Goal: Task Accomplishment & Management: Use online tool/utility

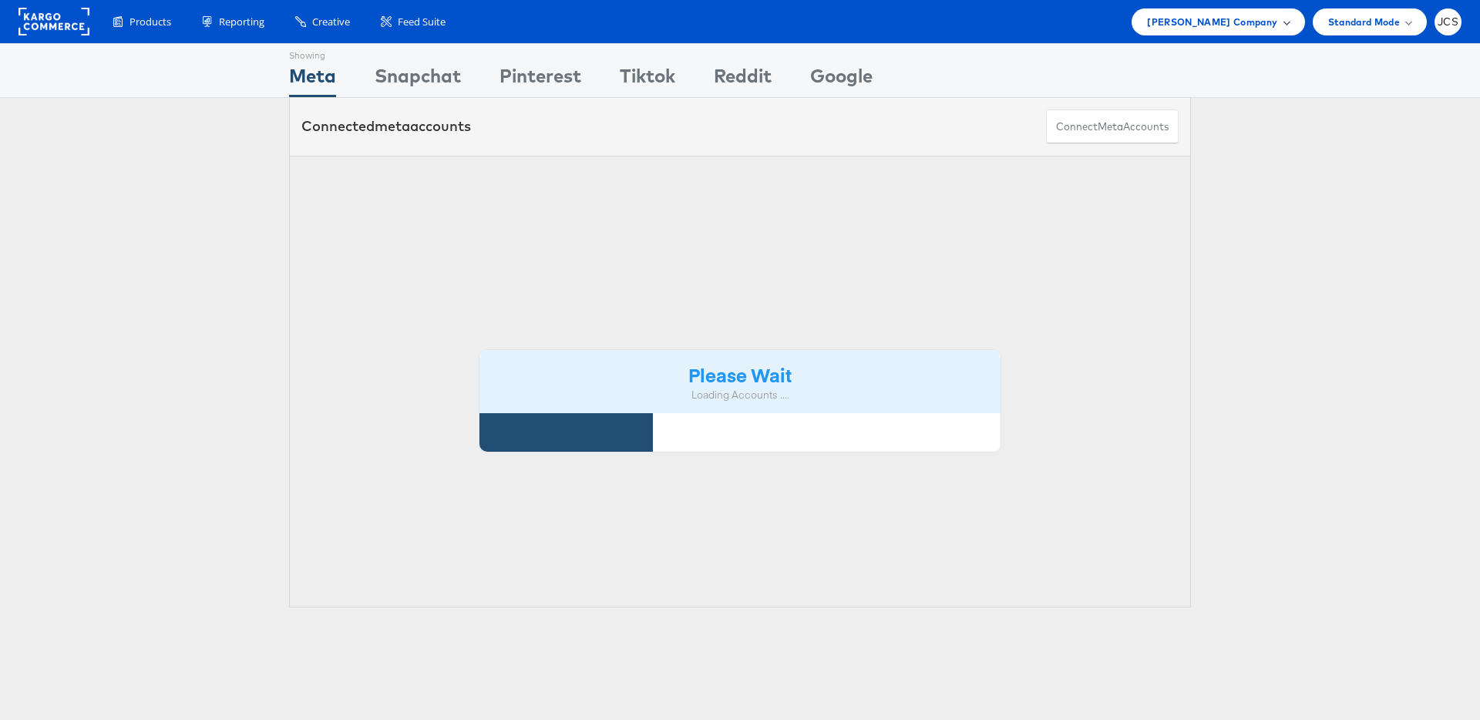
click at [1269, 28] on span "John Lewis Company" at bounding box center [1212, 22] width 130 height 16
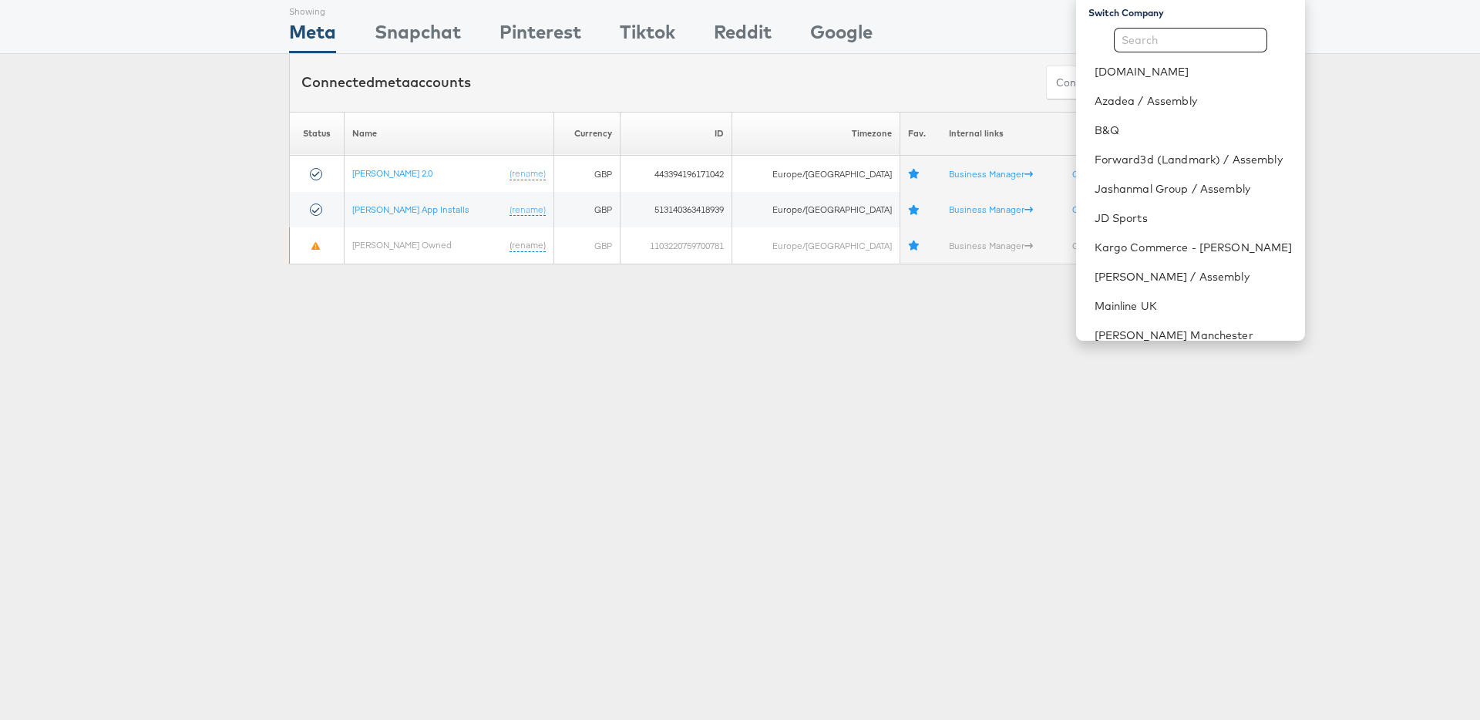
scroll to position [35, 0]
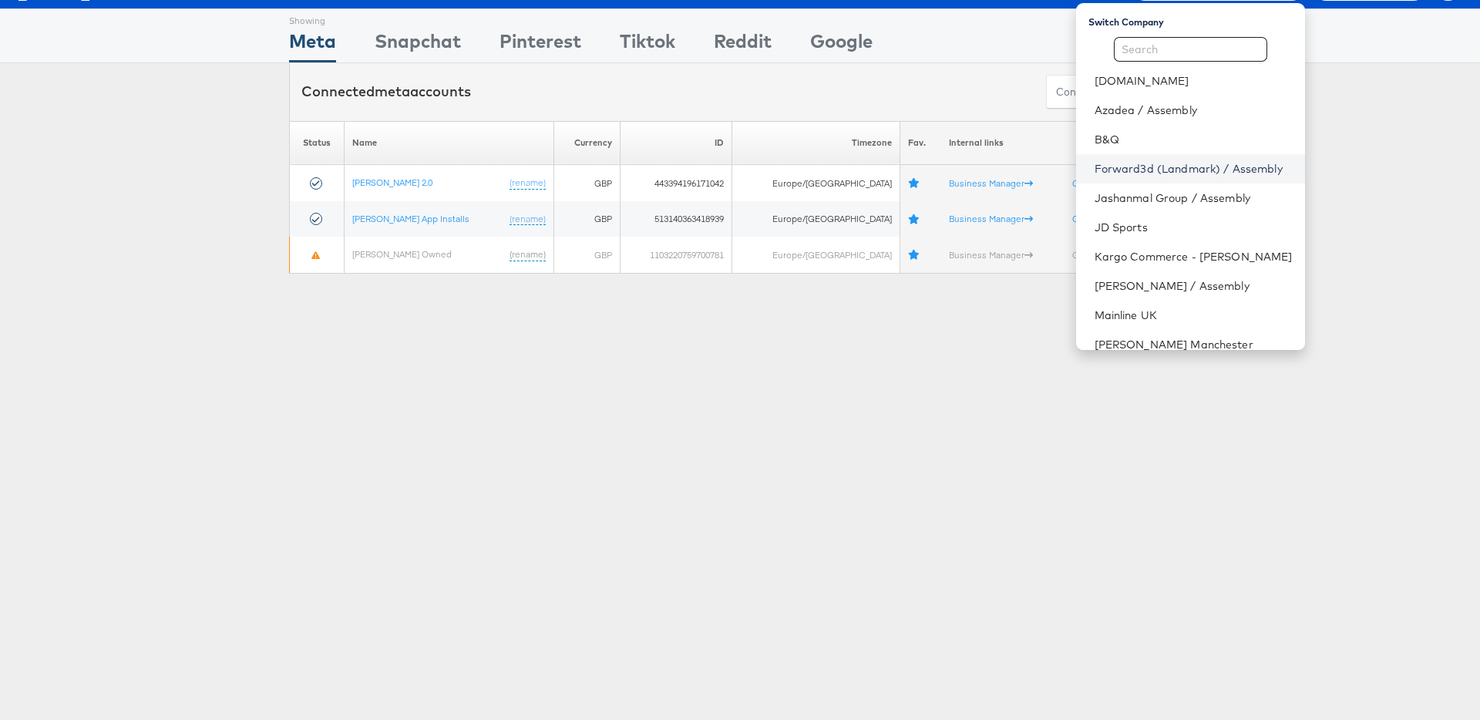
click at [1147, 170] on link "Forward3d (Landmark) / Assembly" at bounding box center [1193, 168] width 198 height 15
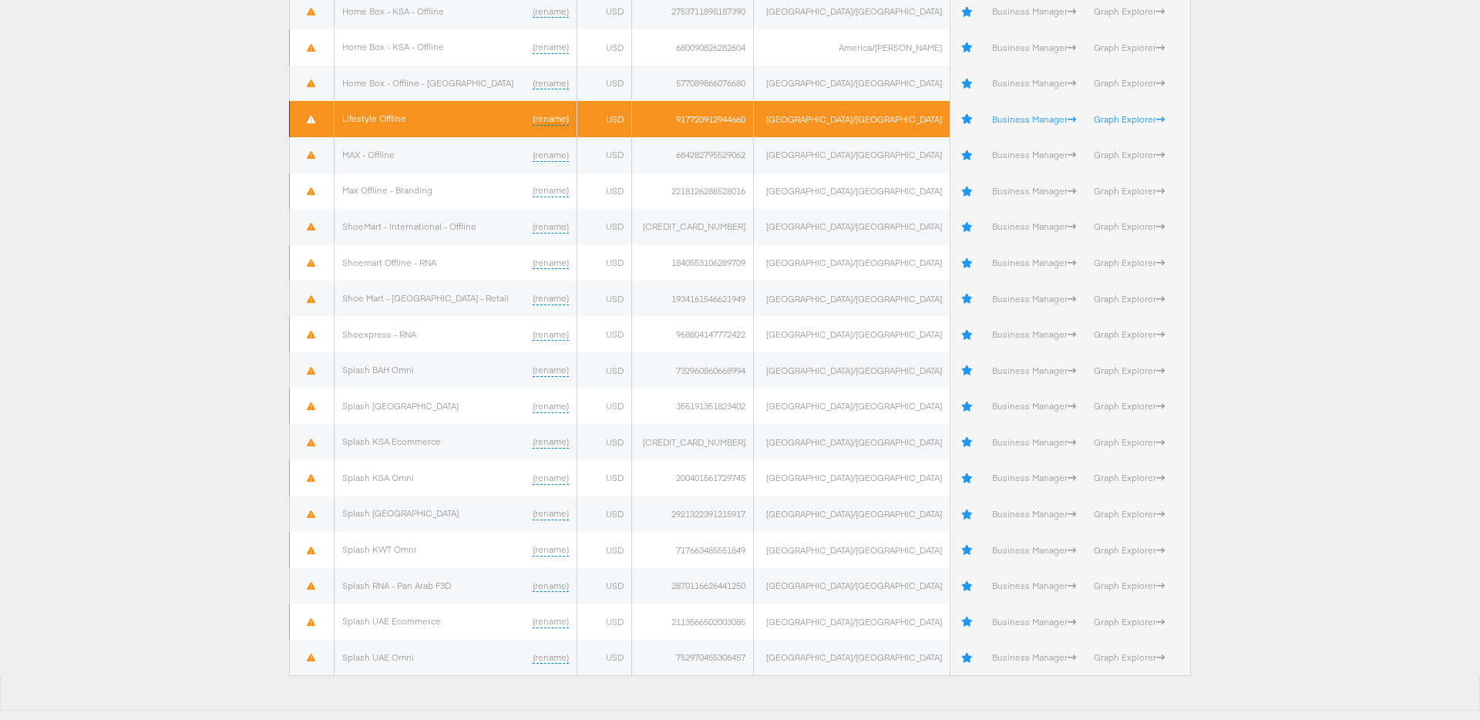
scroll to position [798, 0]
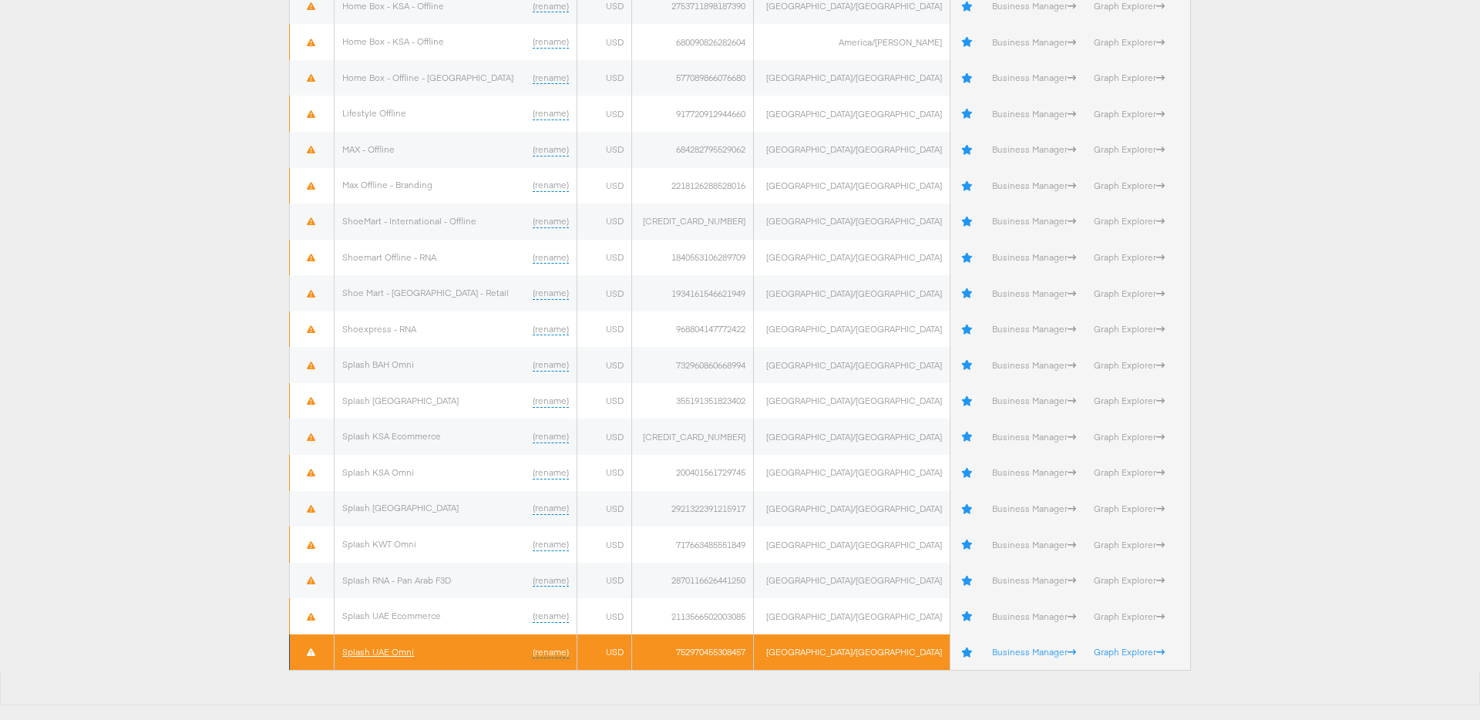
click at [400, 649] on link "Splash UAE Omni" at bounding box center [378, 652] width 72 height 12
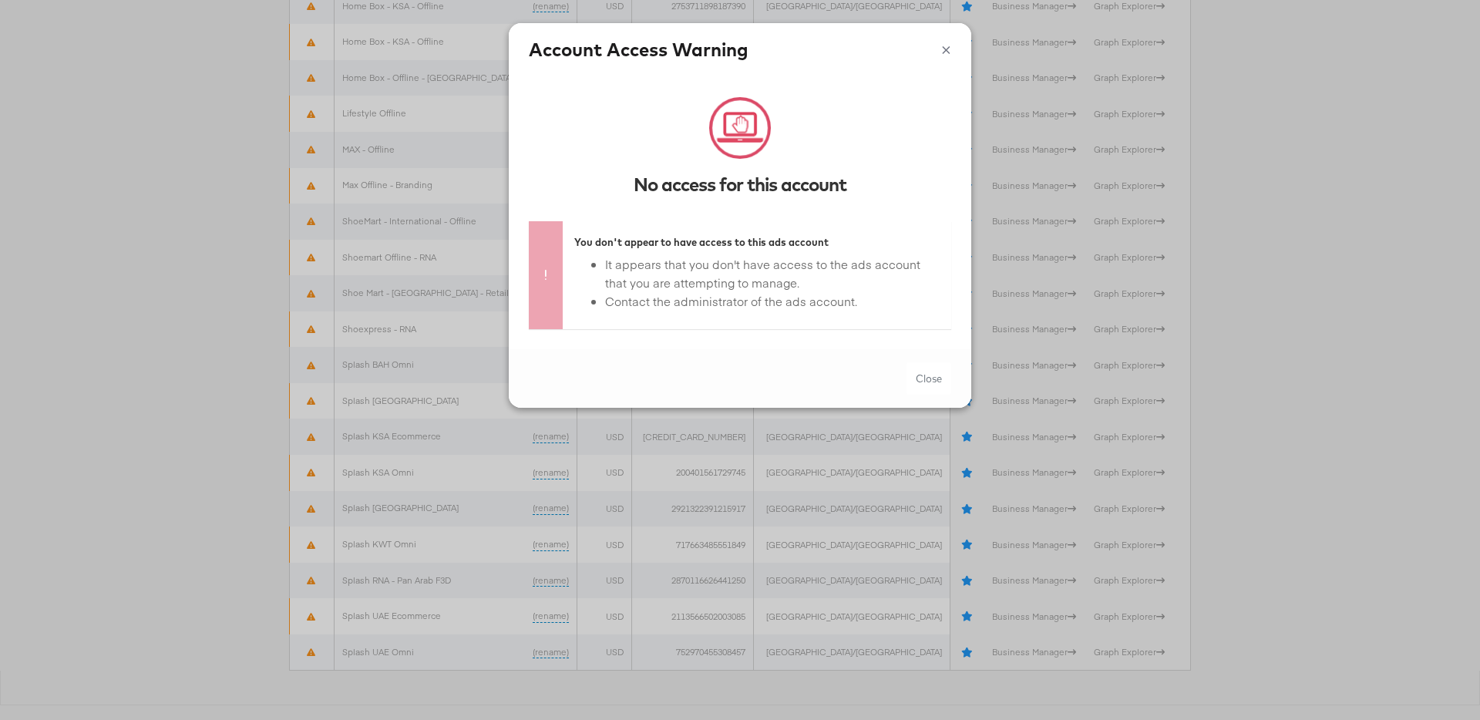
click at [951, 54] on div "× Account Access Warning" at bounding box center [740, 49] width 462 height 52
click at [950, 50] on button "×" at bounding box center [946, 47] width 10 height 23
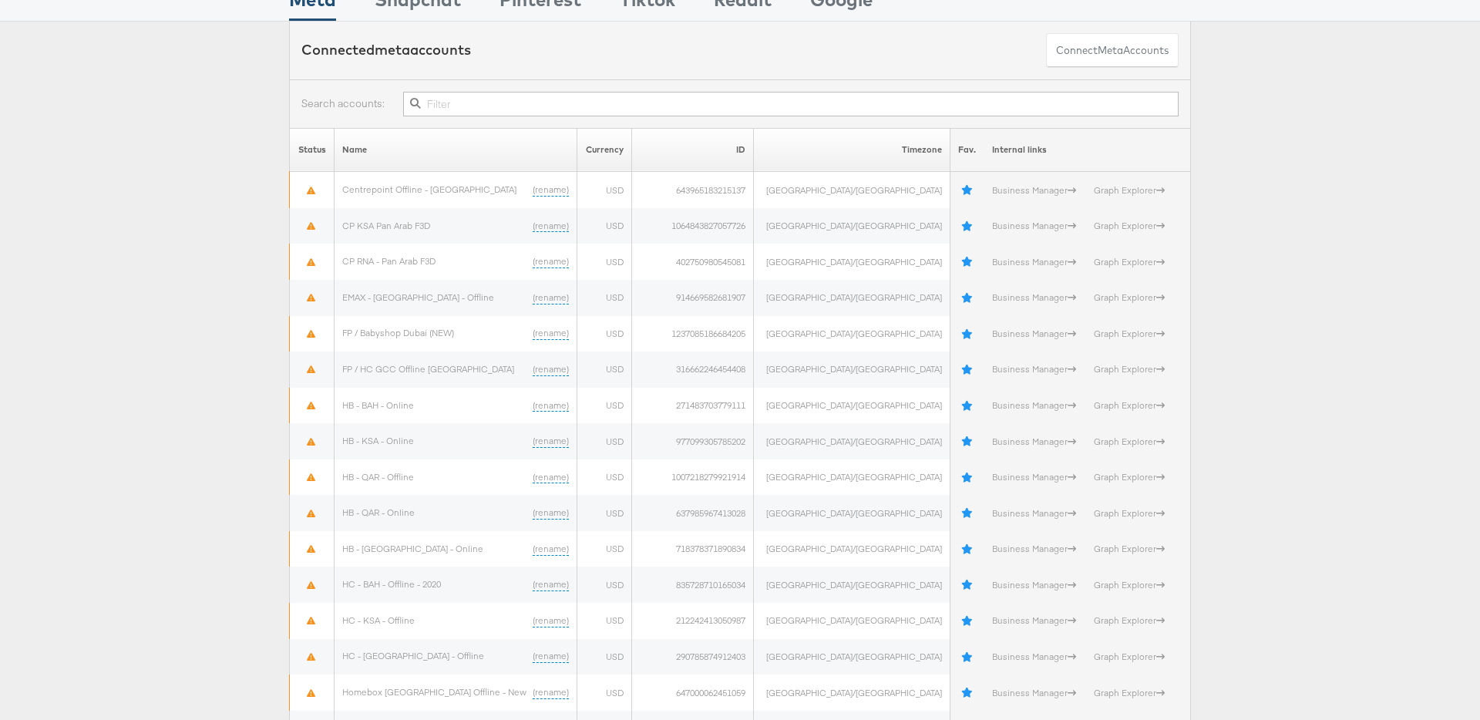
scroll to position [0, 0]
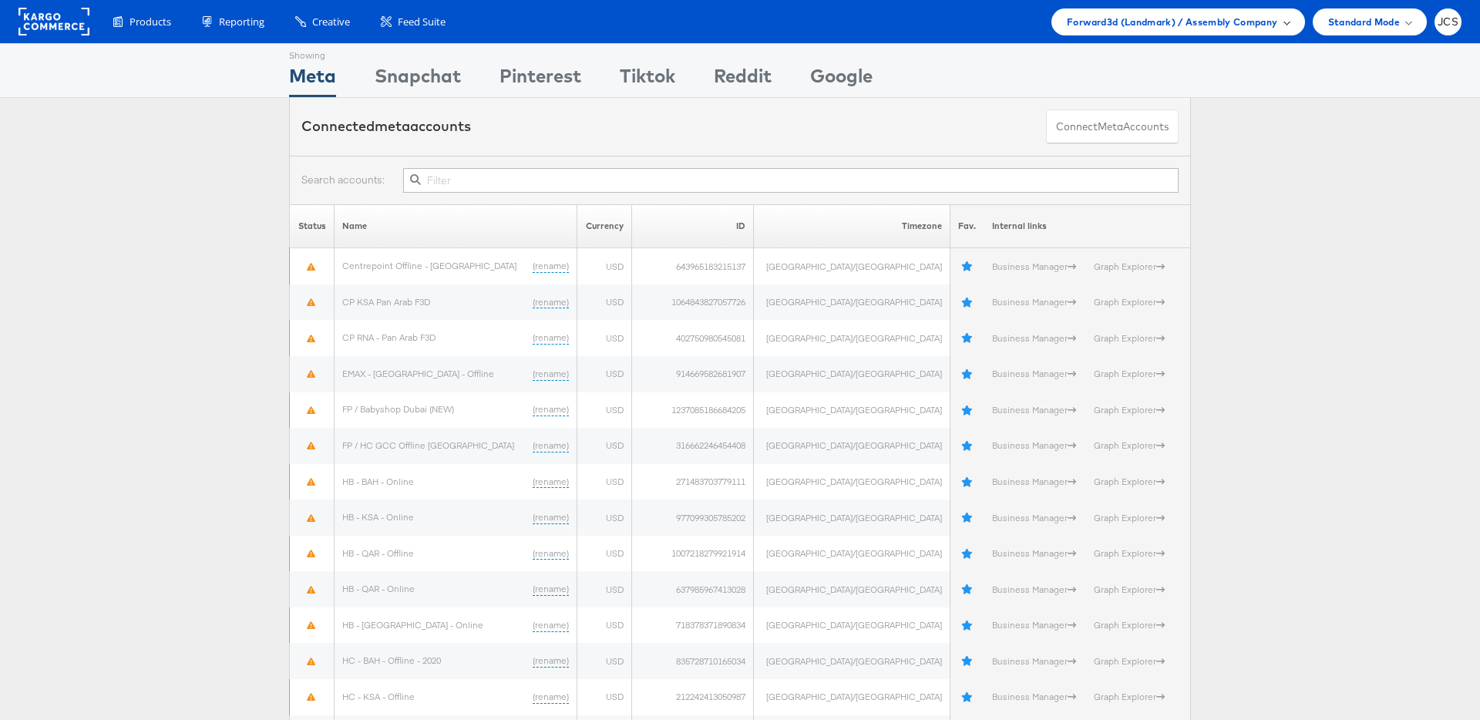
click at [1128, 25] on span "Forward3d (Landmark) / Assembly Company" at bounding box center [1172, 22] width 210 height 16
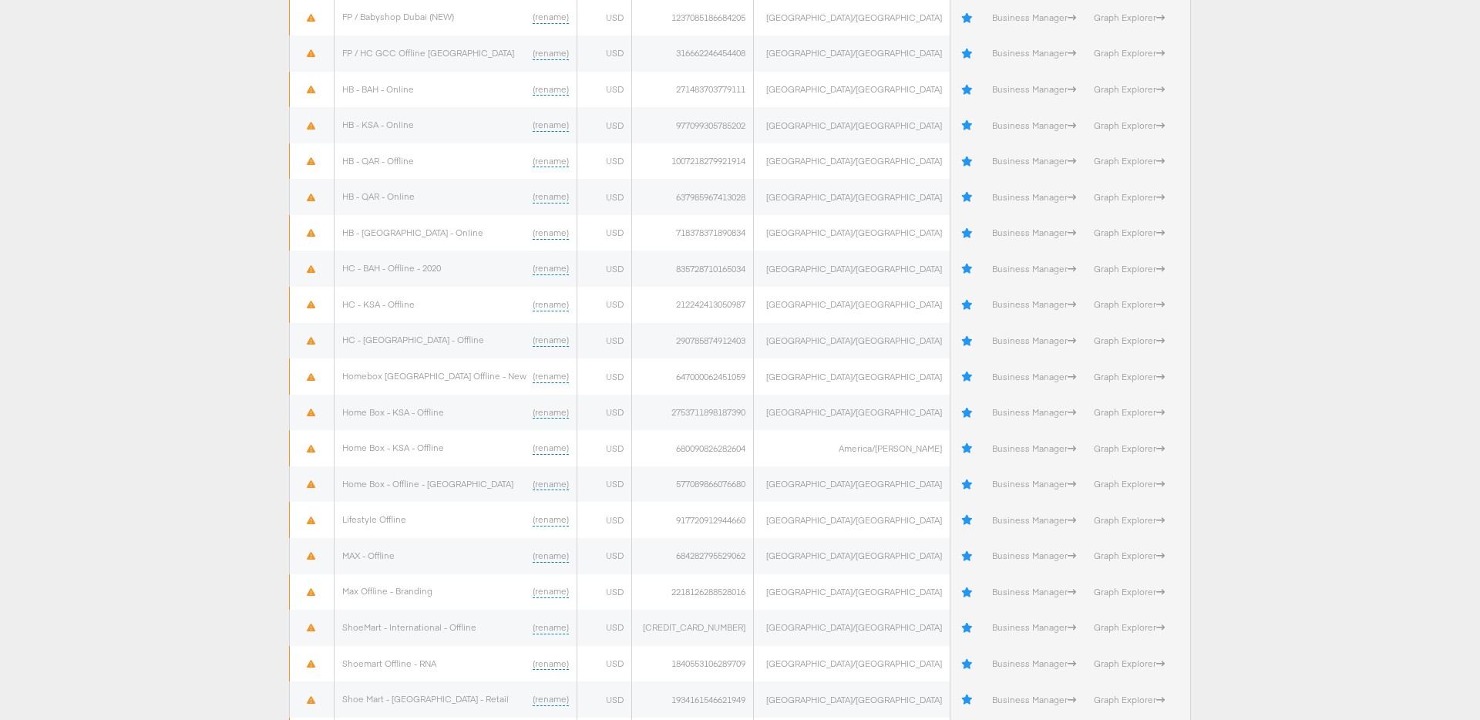
scroll to position [798, 0]
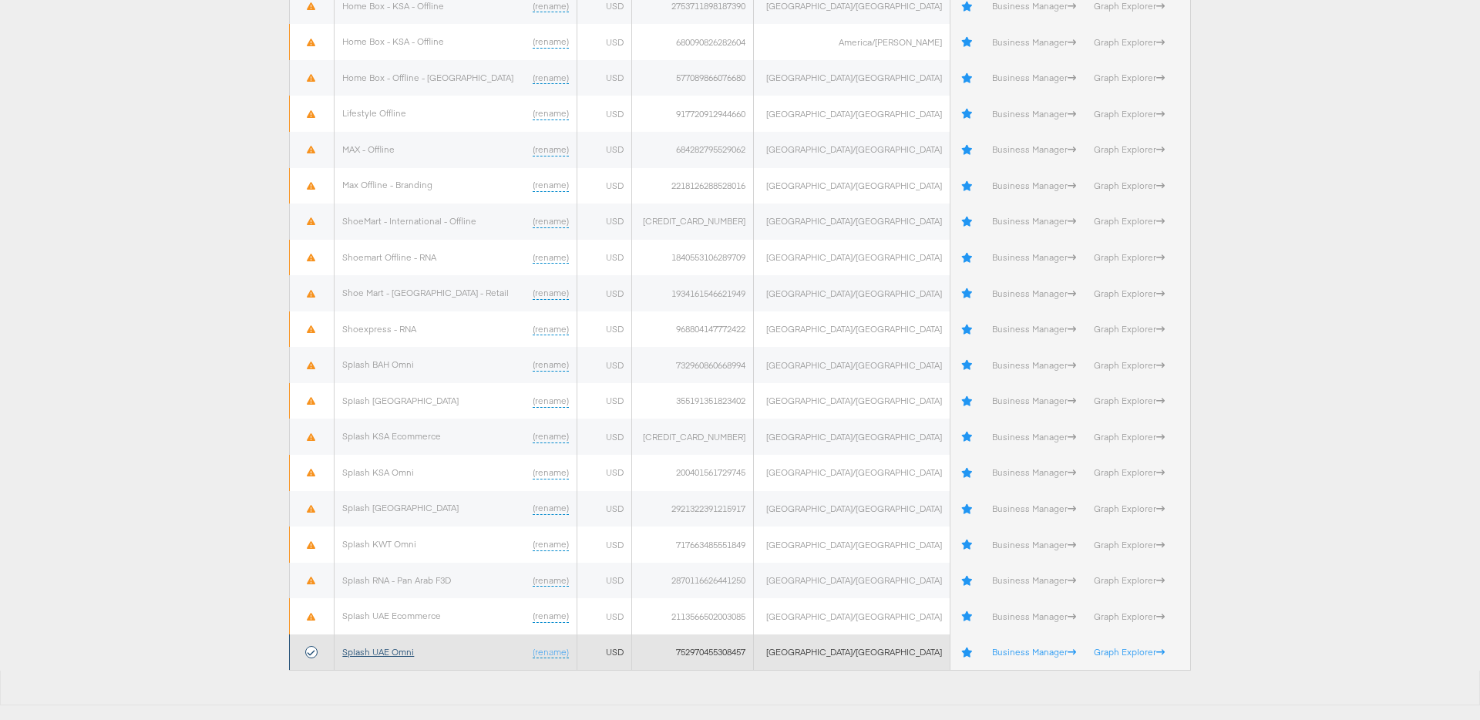
click at [388, 652] on link "Splash UAE Omni" at bounding box center [378, 652] width 72 height 12
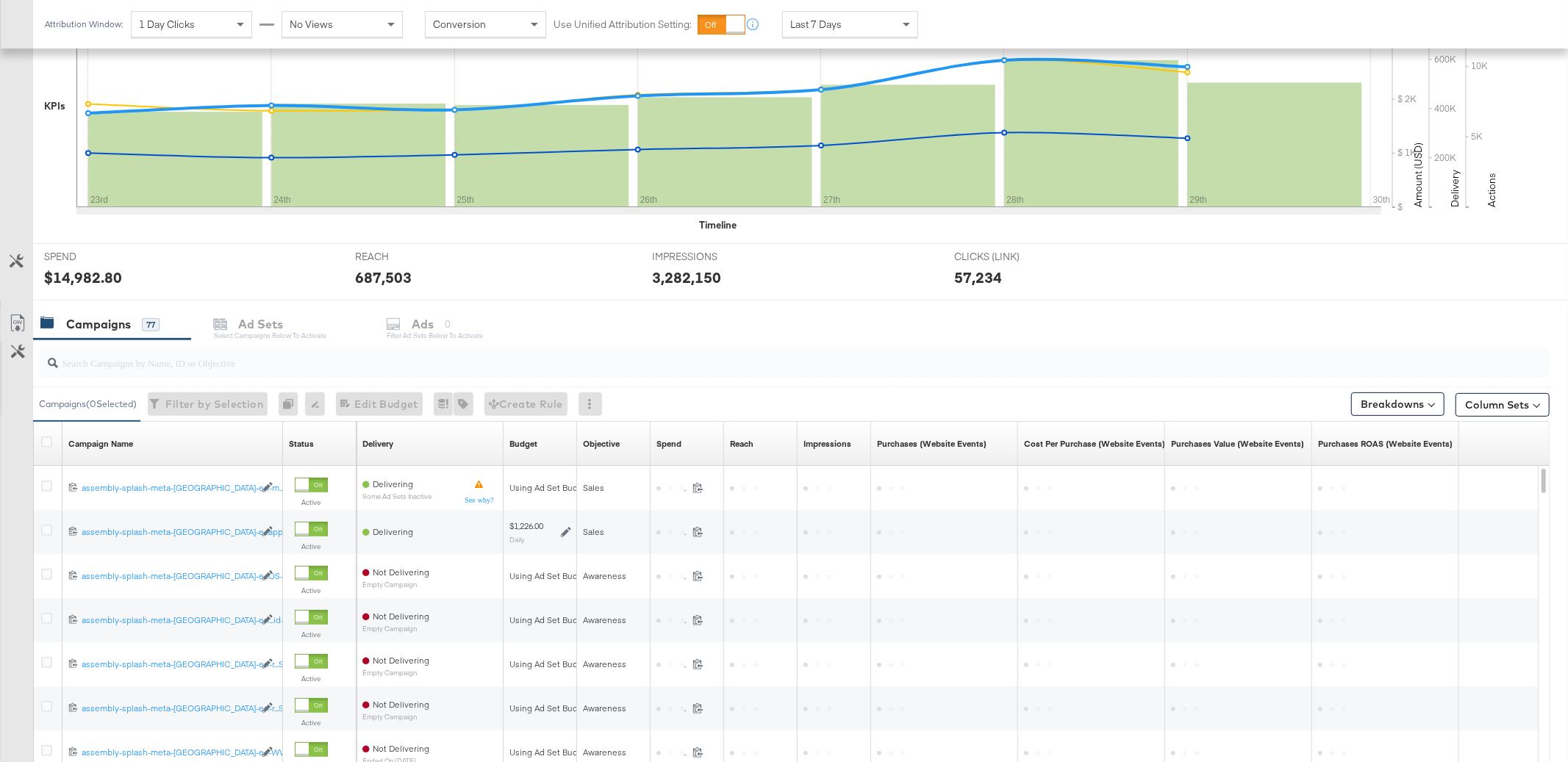
scroll to position [370, 0]
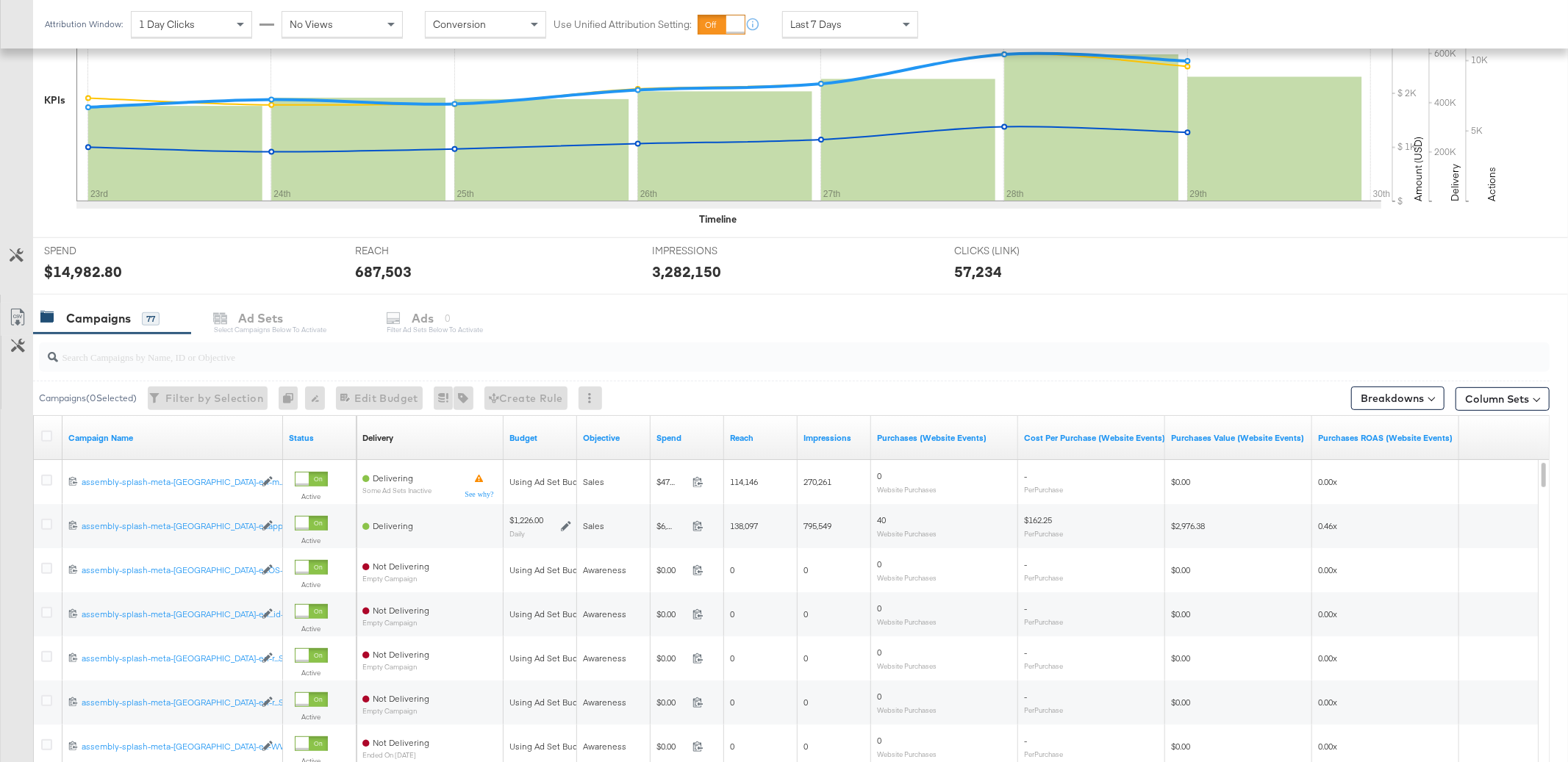
click at [95, 357] on input "search" at bounding box center [733, 351] width 1351 height 29
paste input "120211721017610429"
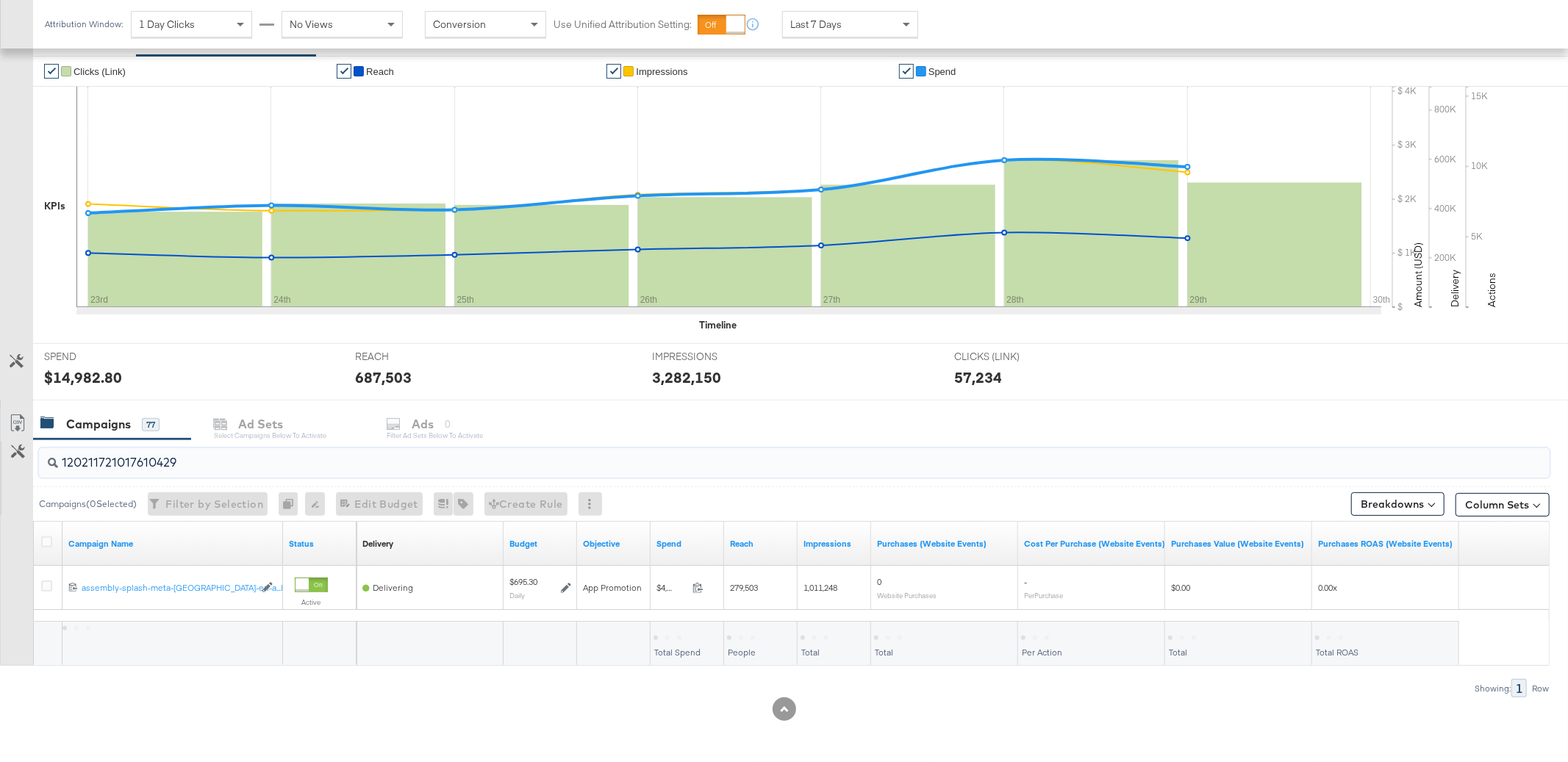
scroll to position [264, 0]
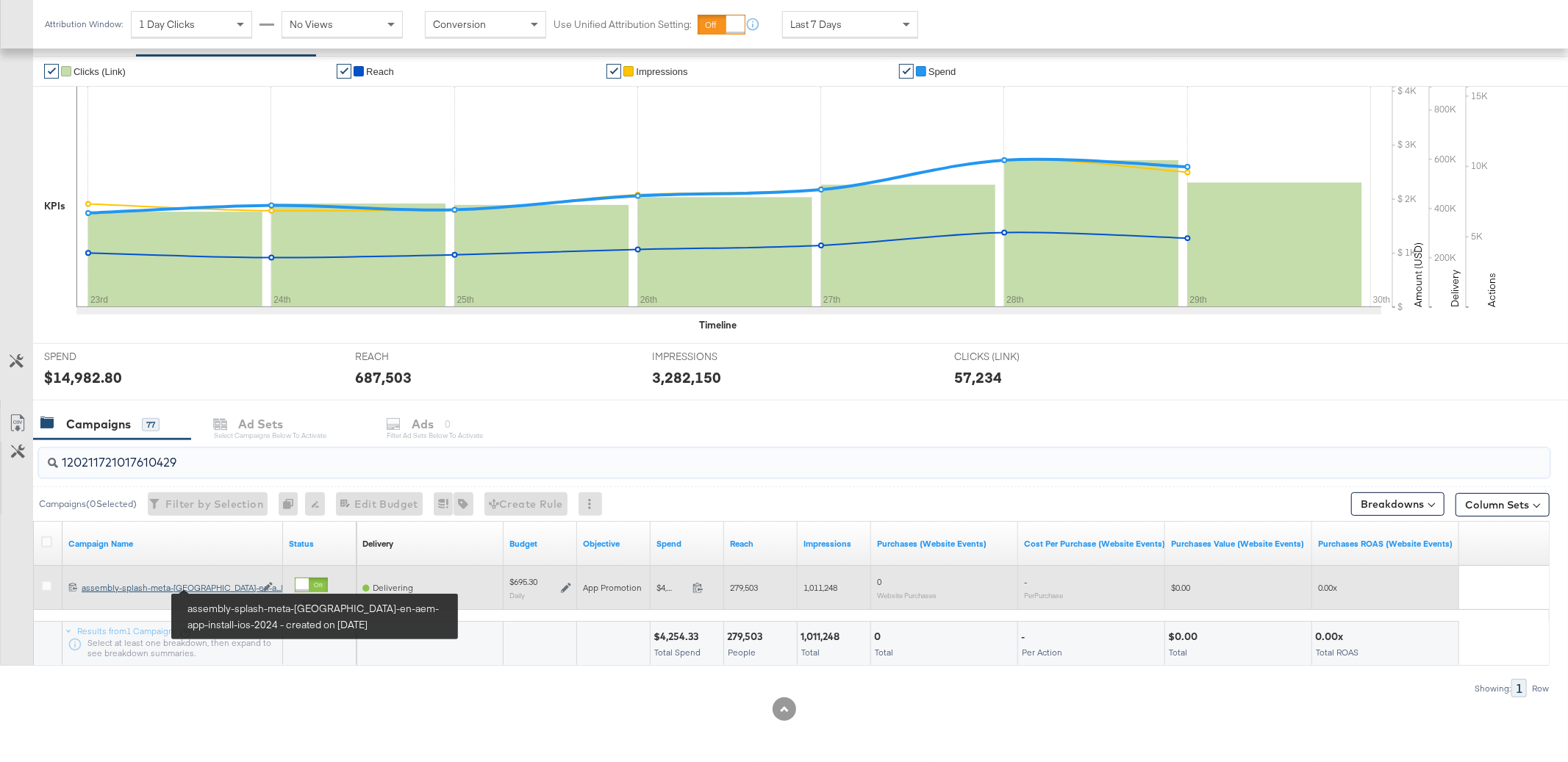
type input "120211721017610429"
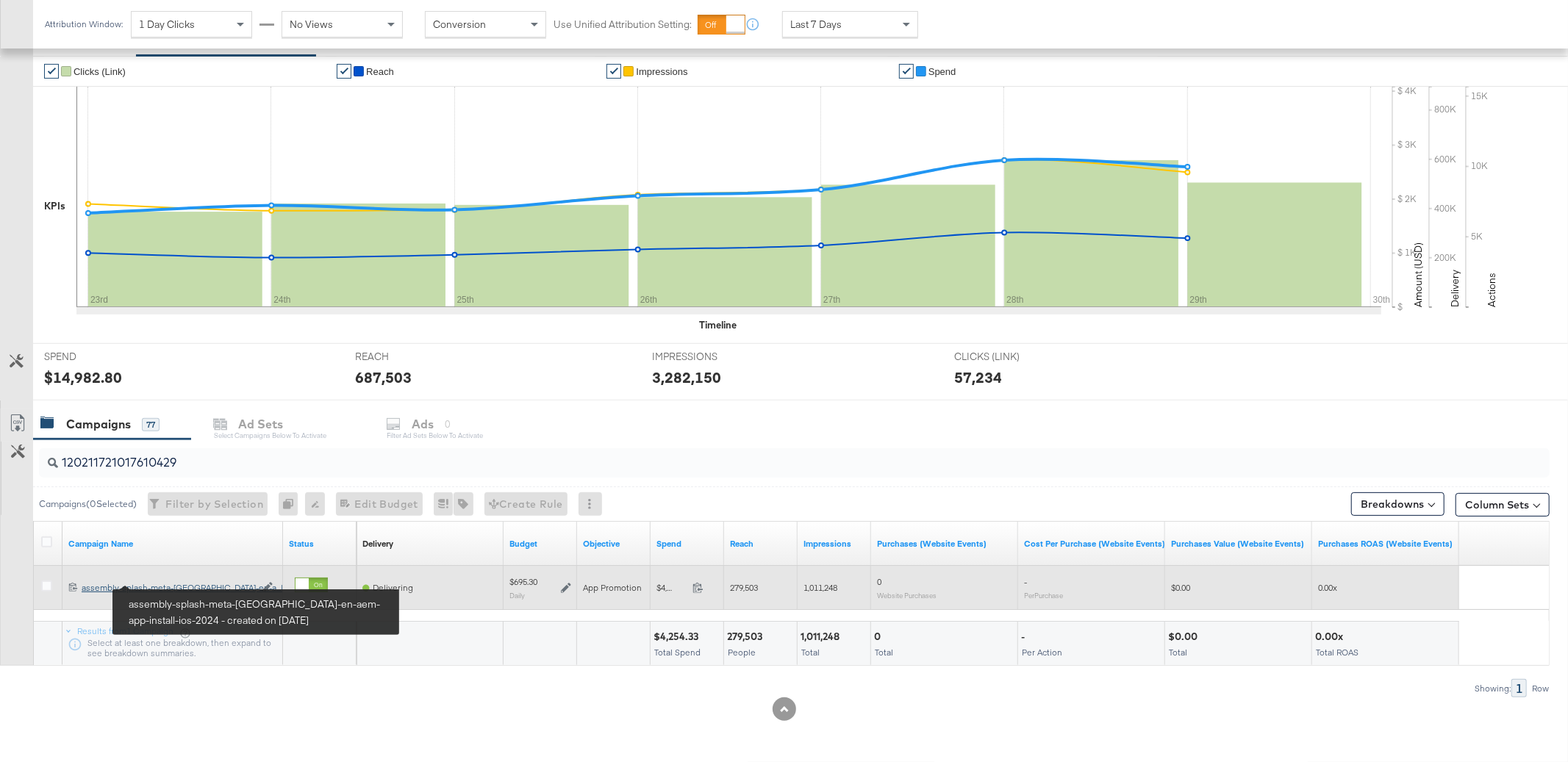
click at [226, 587] on div "assembly-splash-meta-uae-en-aem-app-install-ios-2024 assembly-splash-meta-uae-e…" at bounding box center [168, 587] width 173 height 11
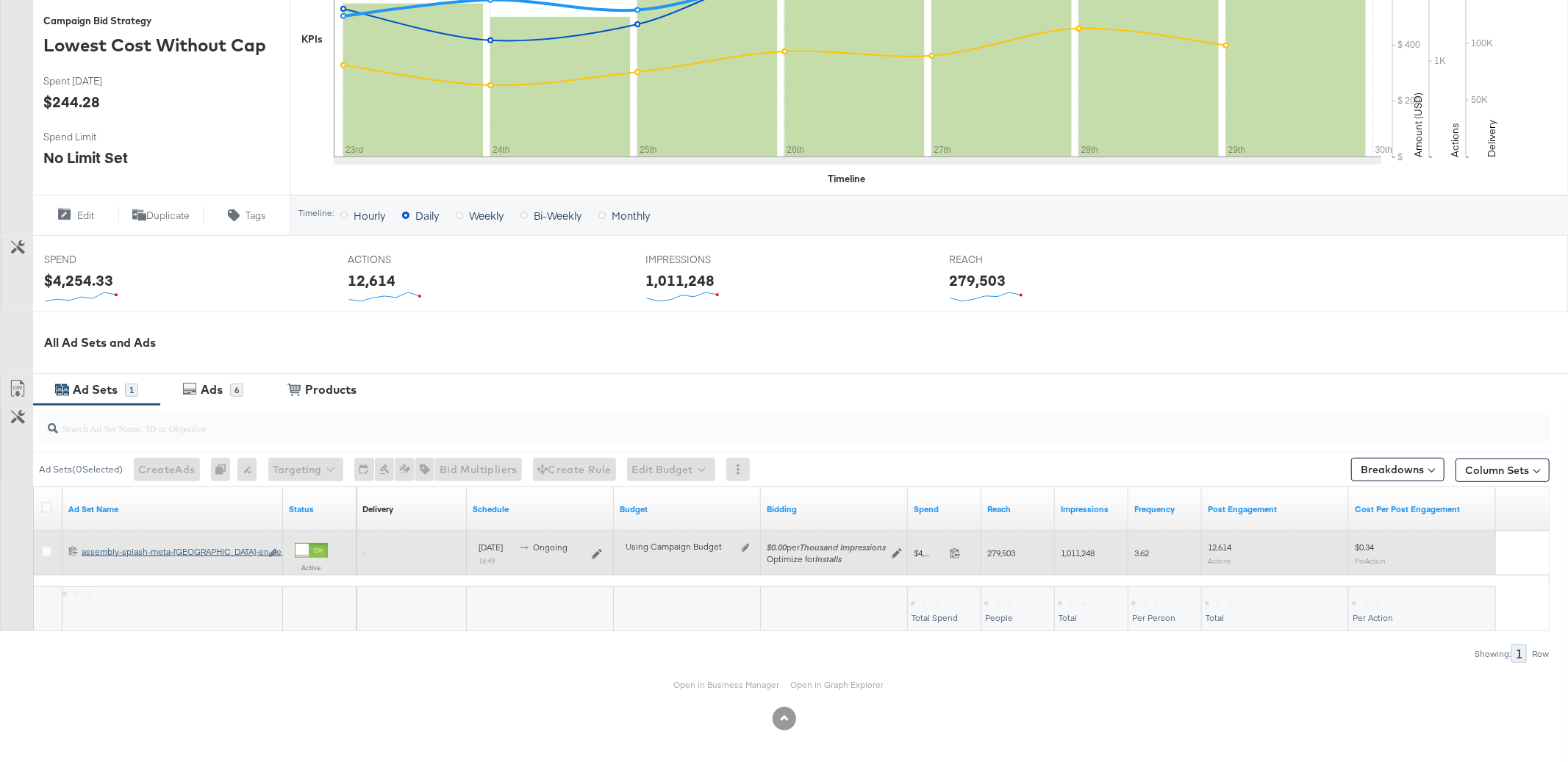
scroll to position [361, 0]
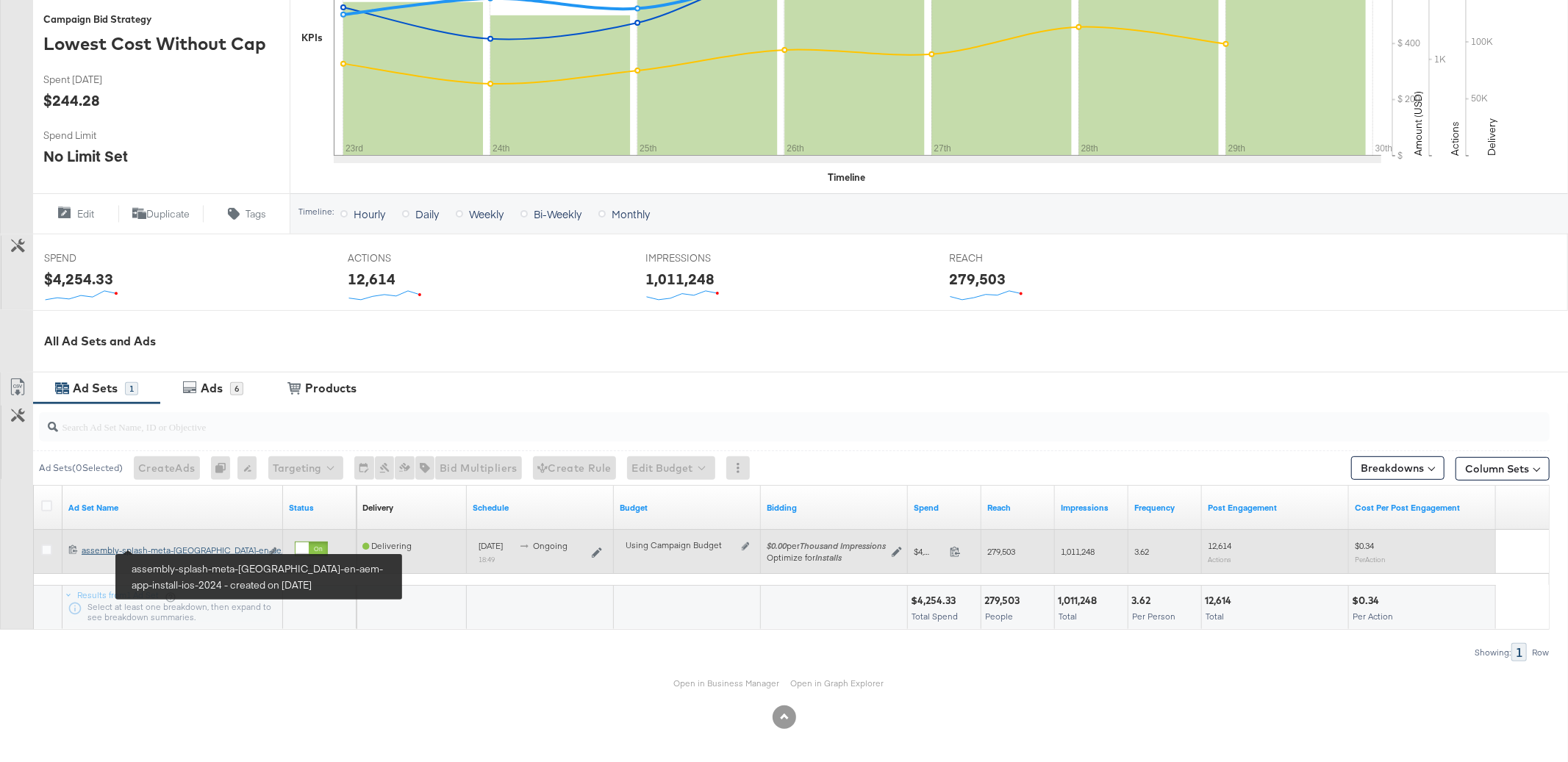
click at [221, 549] on div "assembly-splash-meta-uae-en-aem-app-install-ios-2024 assembly-splash-meta-uae-e…" at bounding box center [171, 550] width 178 height 11
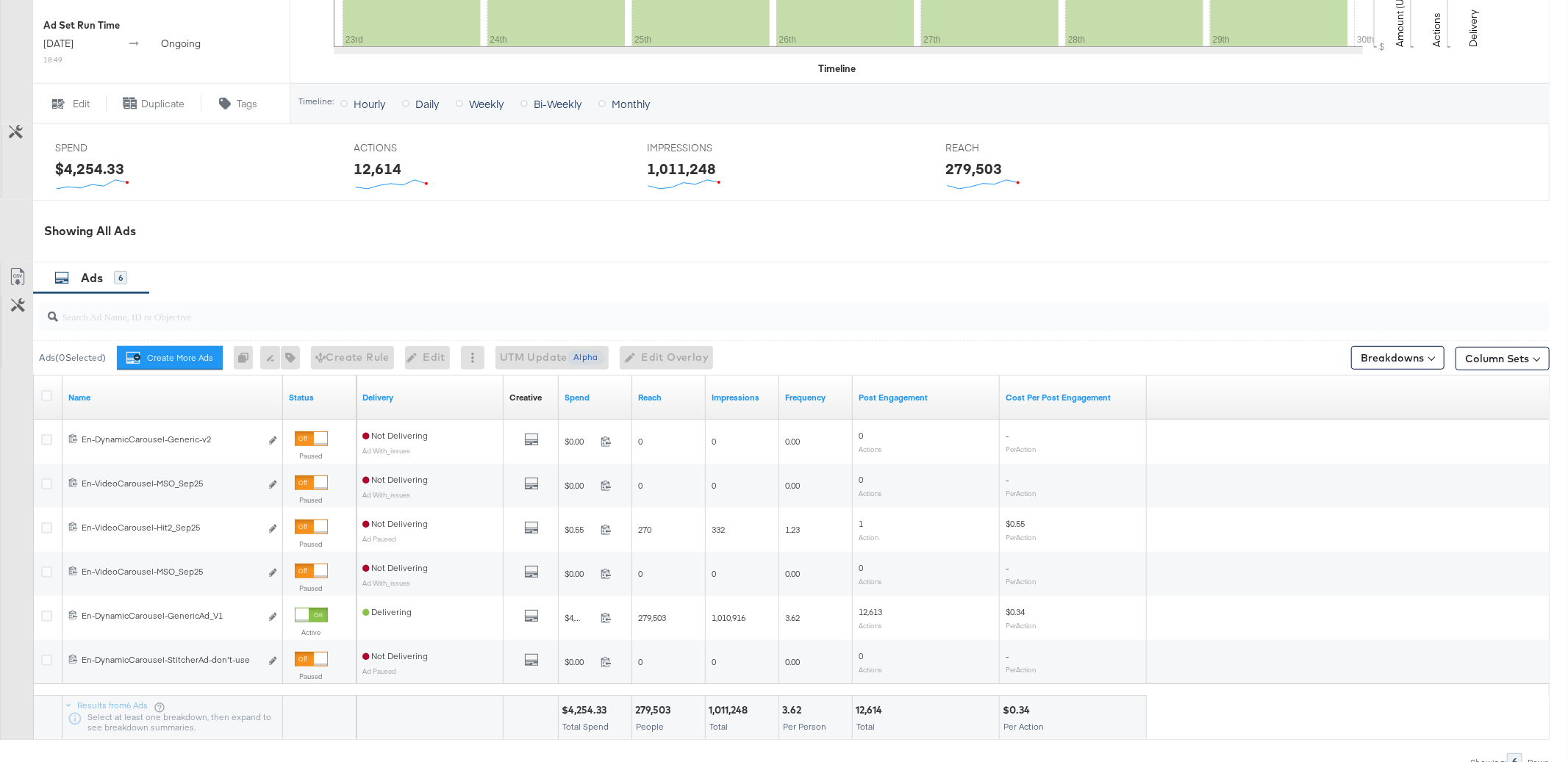
scroll to position [544, 0]
click at [578, 396] on link "Spend" at bounding box center [595, 395] width 62 height 11
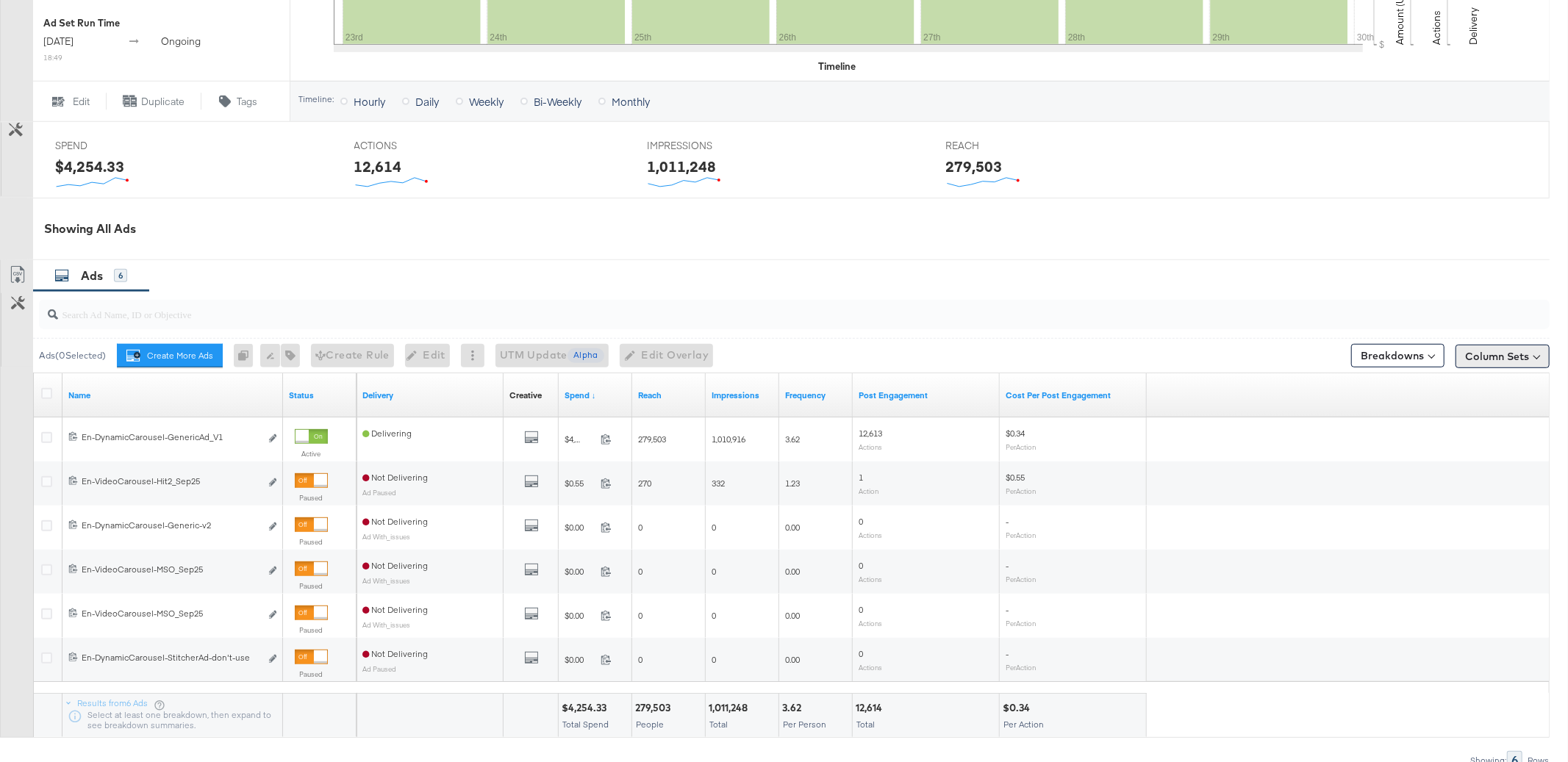
click at [1529, 358] on button "Column Sets" at bounding box center [1502, 356] width 94 height 24
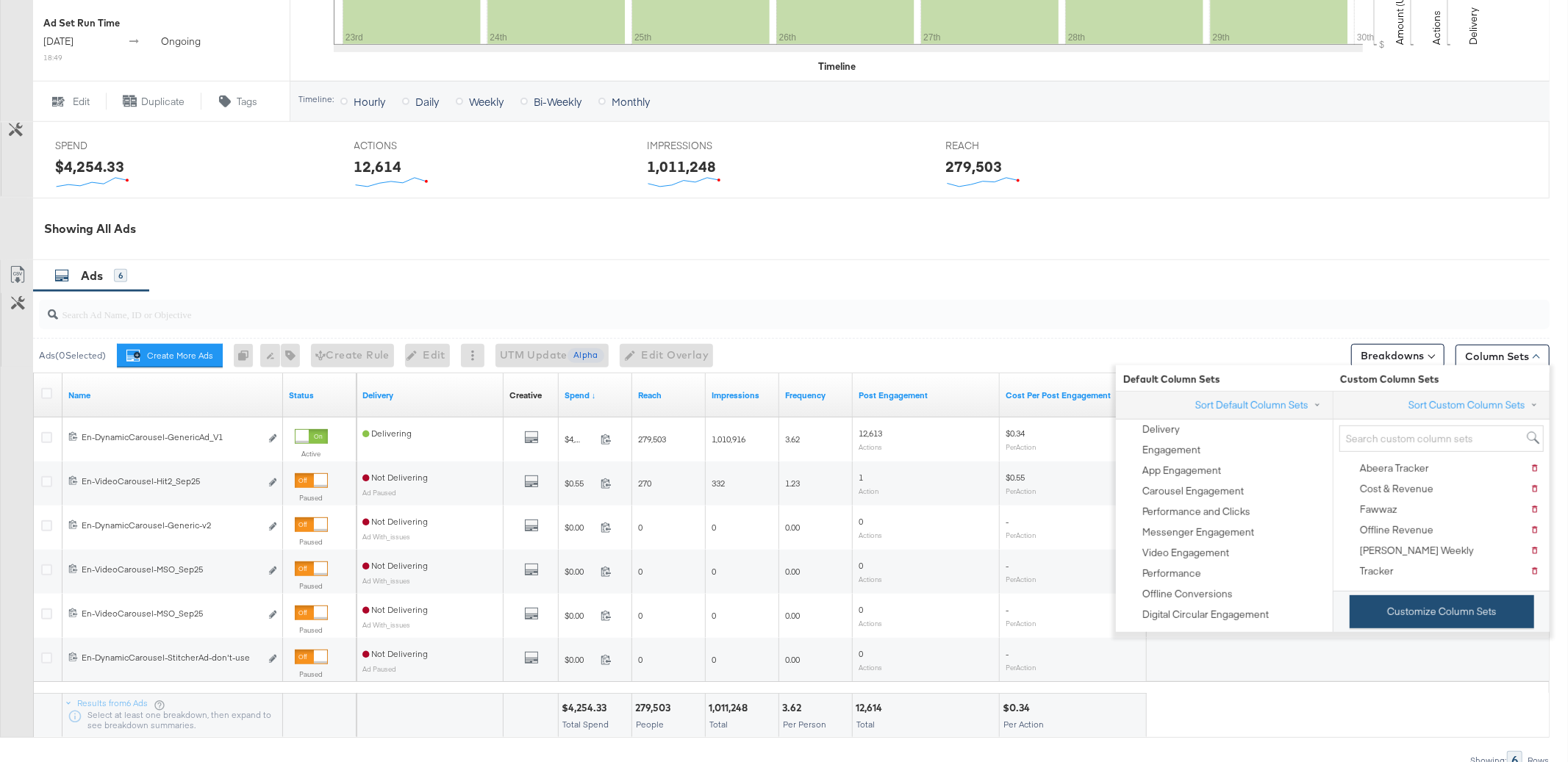
click at [1405, 606] on button "Customize Column Sets" at bounding box center [1441, 611] width 184 height 33
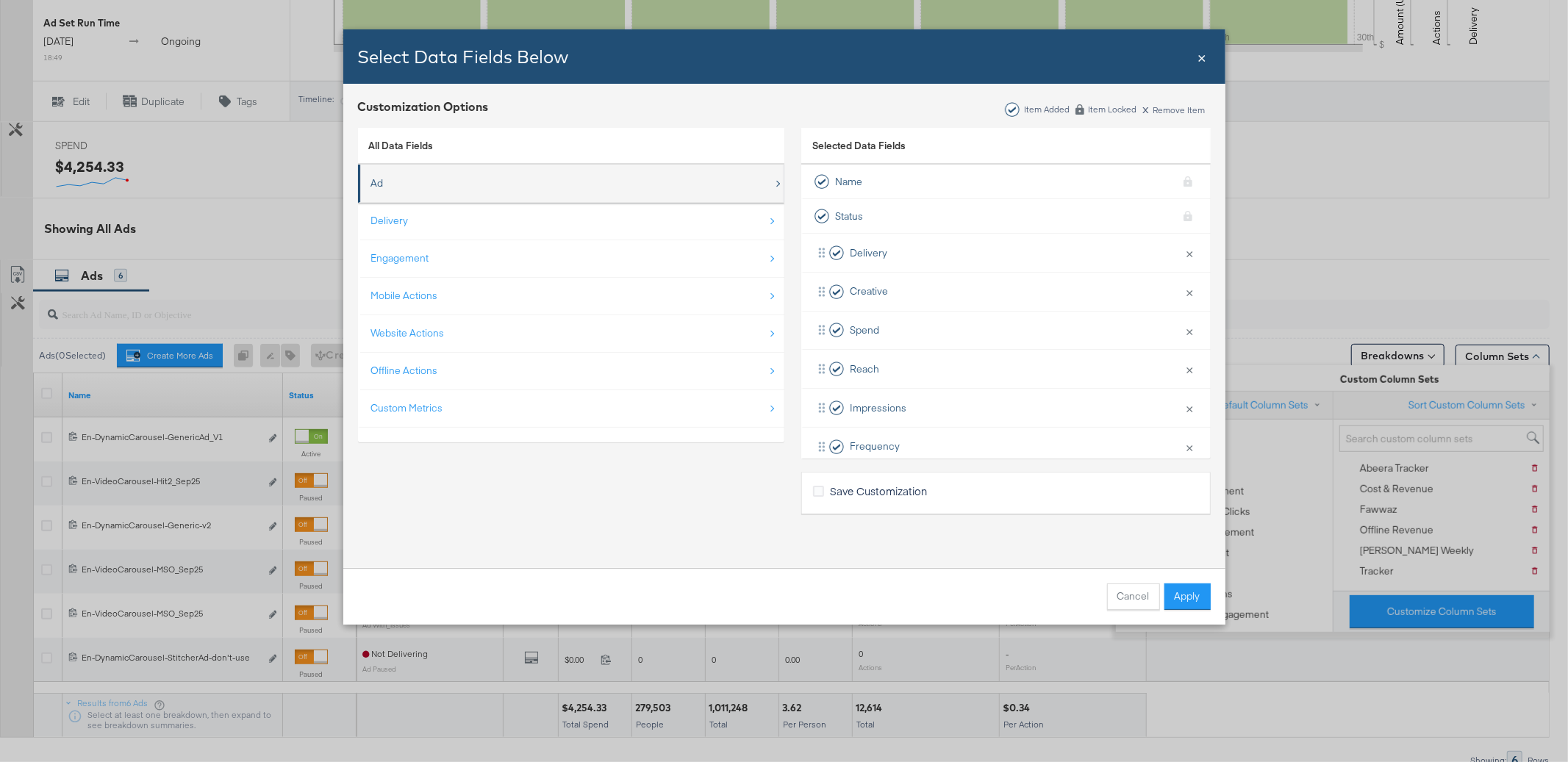
click at [478, 170] on div "Ad" at bounding box center [572, 183] width 402 height 31
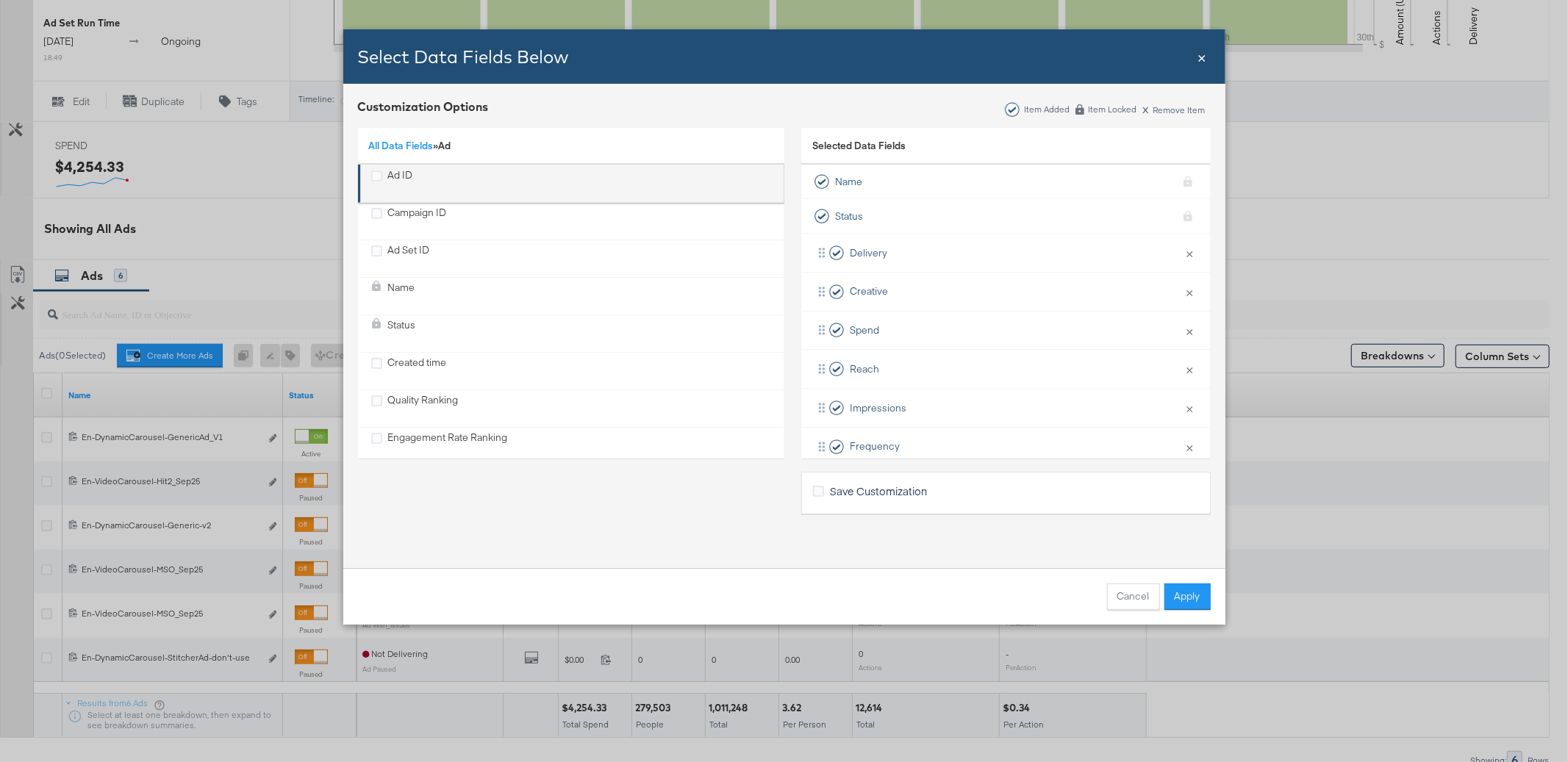
click at [398, 176] on div "Ad ID" at bounding box center [401, 183] width 25 height 31
click at [1194, 599] on button "Apply" at bounding box center [1187, 597] width 47 height 27
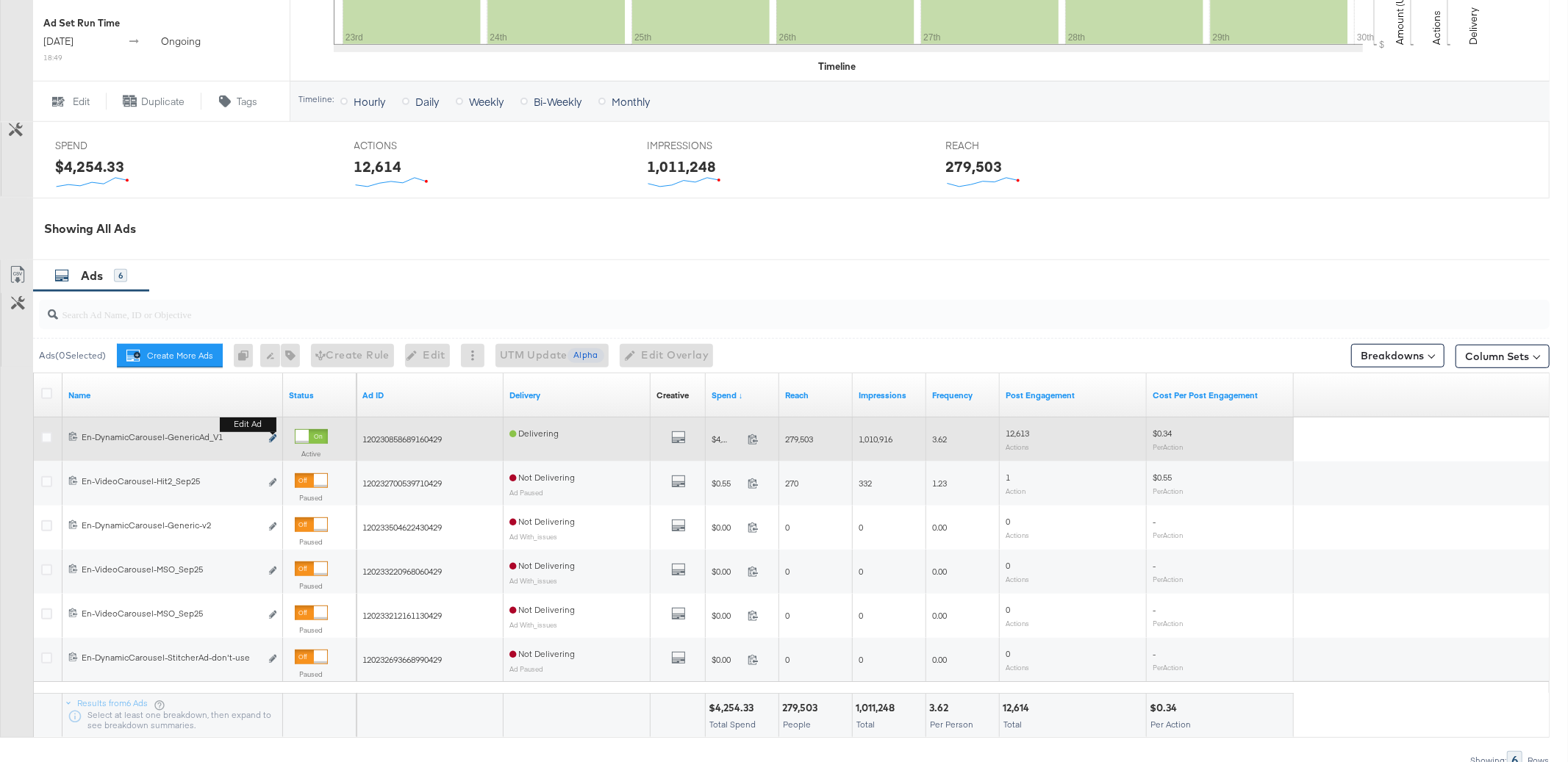
click at [275, 439] on icon "link" at bounding box center [273, 438] width 8 height 8
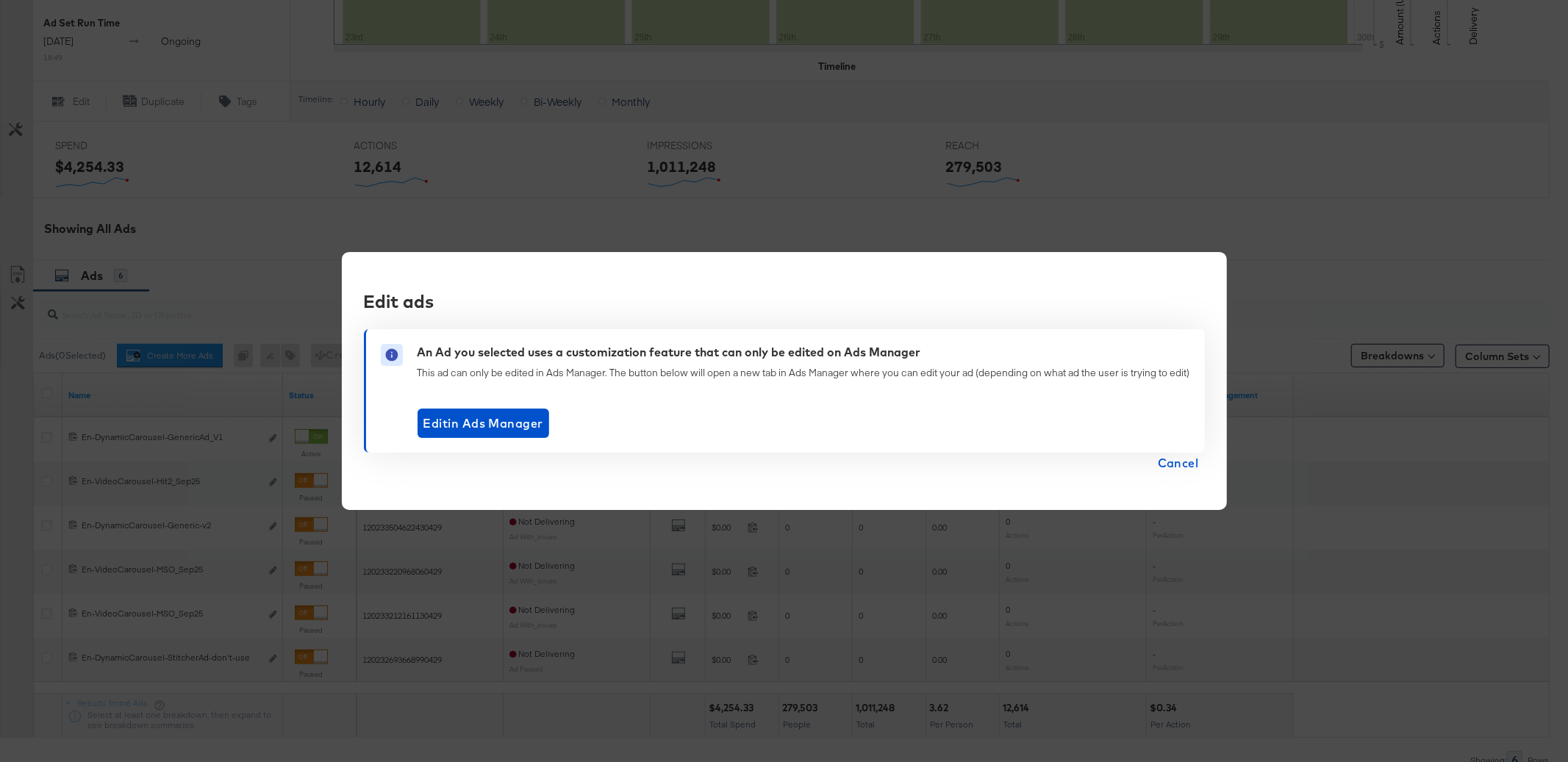
click at [1163, 466] on span "Cancel" at bounding box center [1178, 463] width 41 height 21
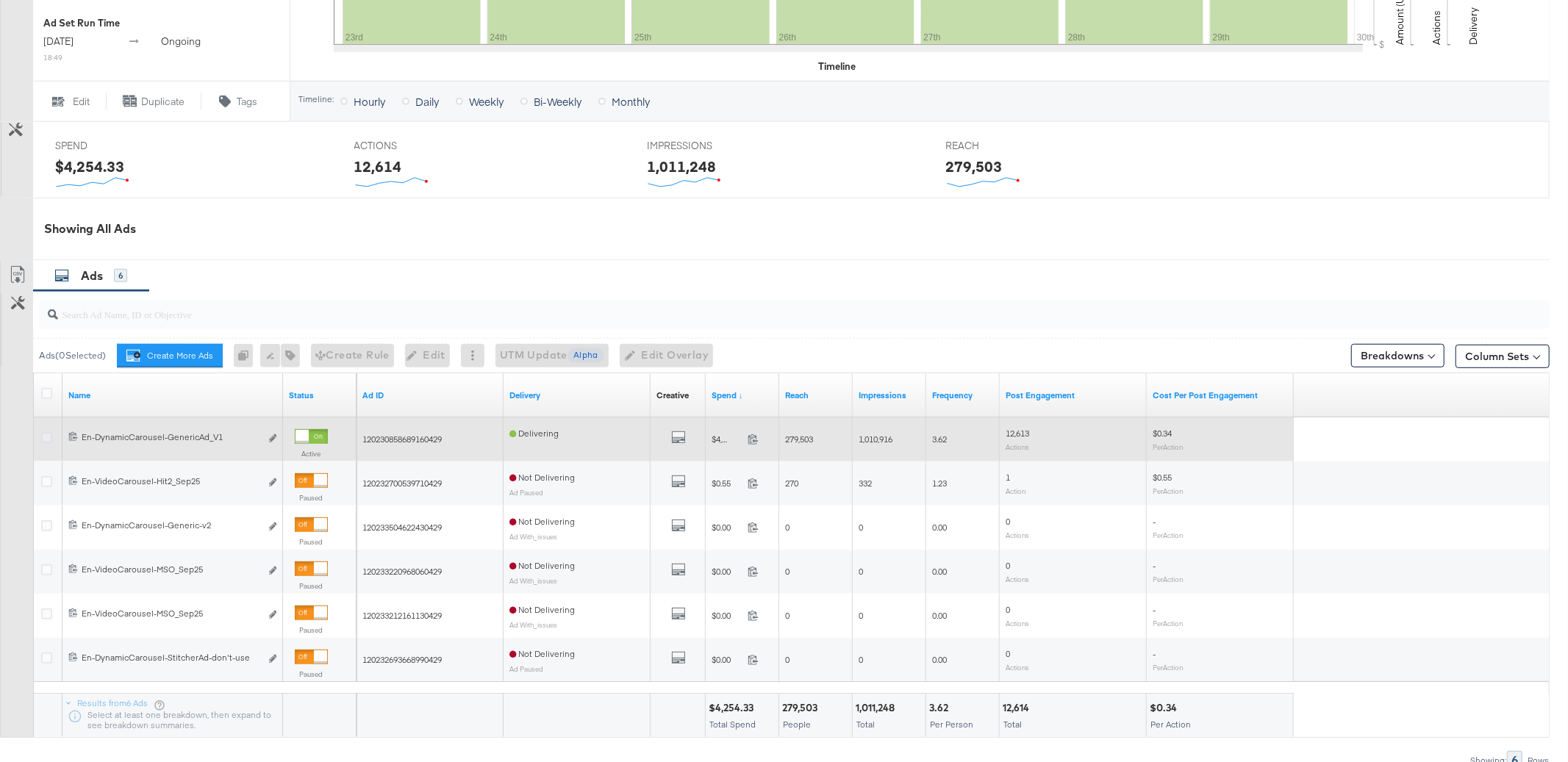
click at [49, 438] on icon at bounding box center [47, 438] width 11 height 11
click at [0, 0] on input "checkbox" at bounding box center [0, 0] width 0 height 0
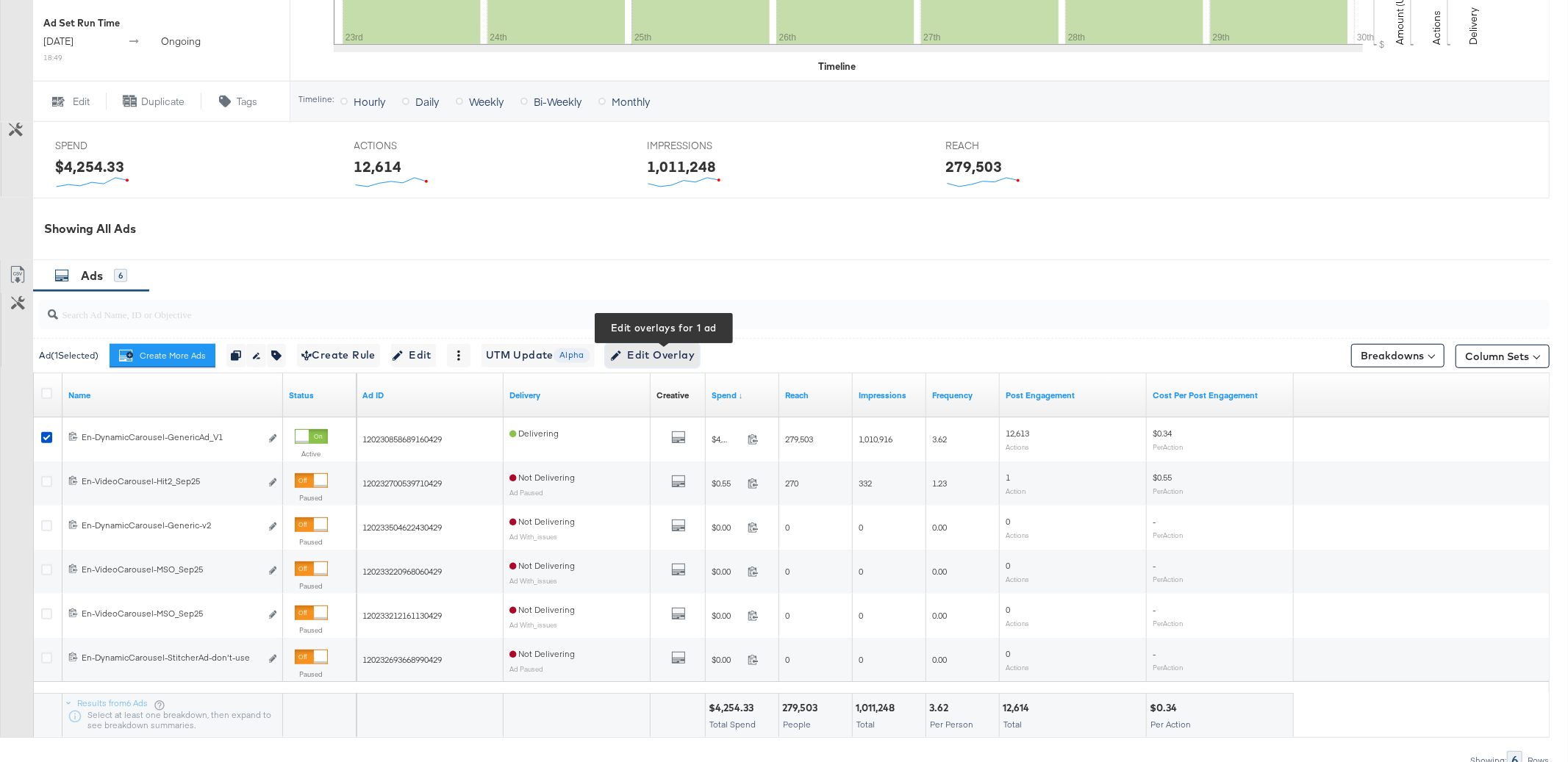
click at [672, 354] on span "Edit Overlay Edit overlays for 1 ad" at bounding box center [652, 355] width 85 height 18
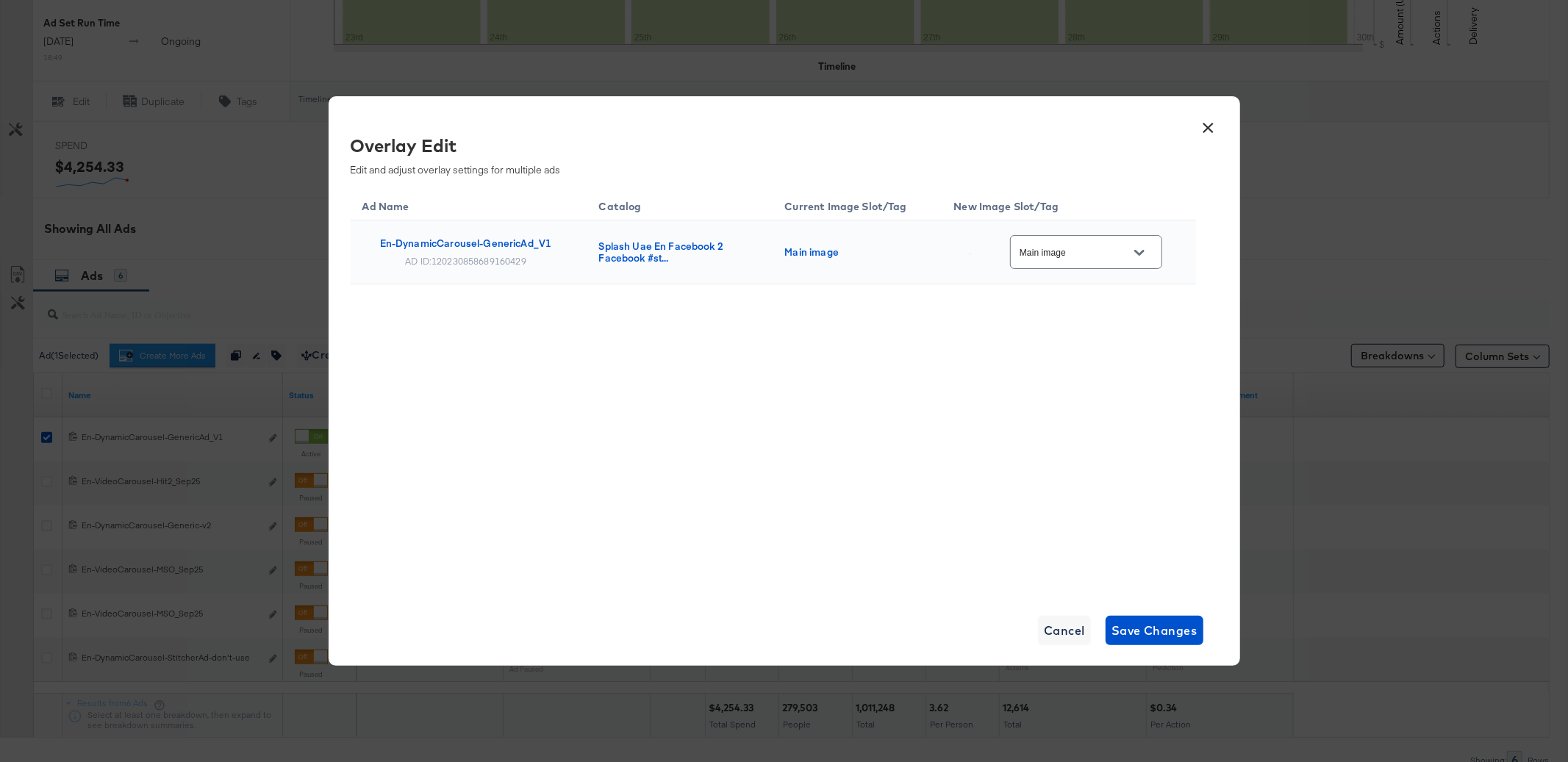
click at [1043, 258] on input "Main image" at bounding box center [1075, 253] width 116 height 17
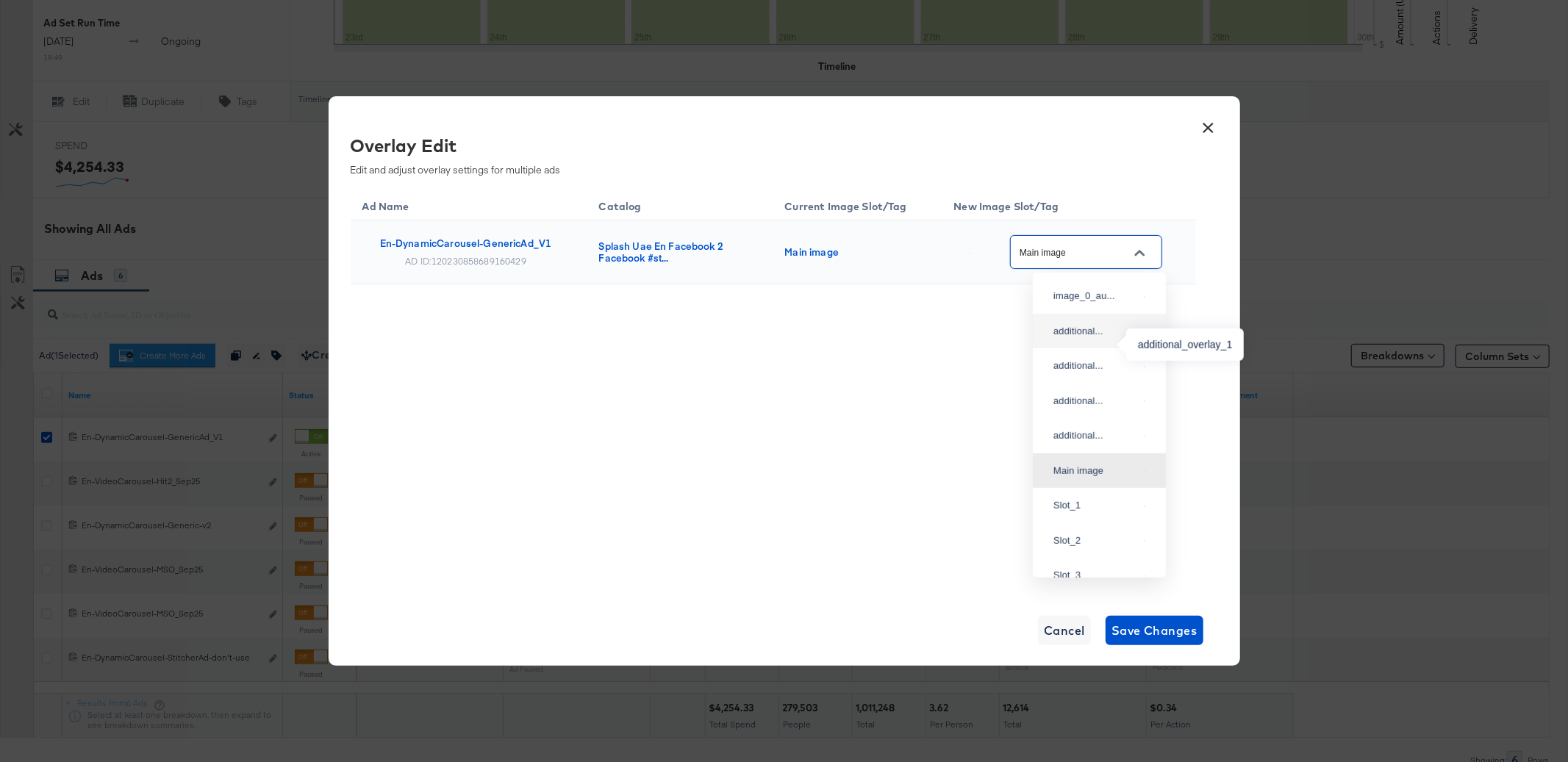
click at [1083, 339] on div "additional..." at bounding box center [1095, 331] width 85 height 14
type input "additional_overlay_1"
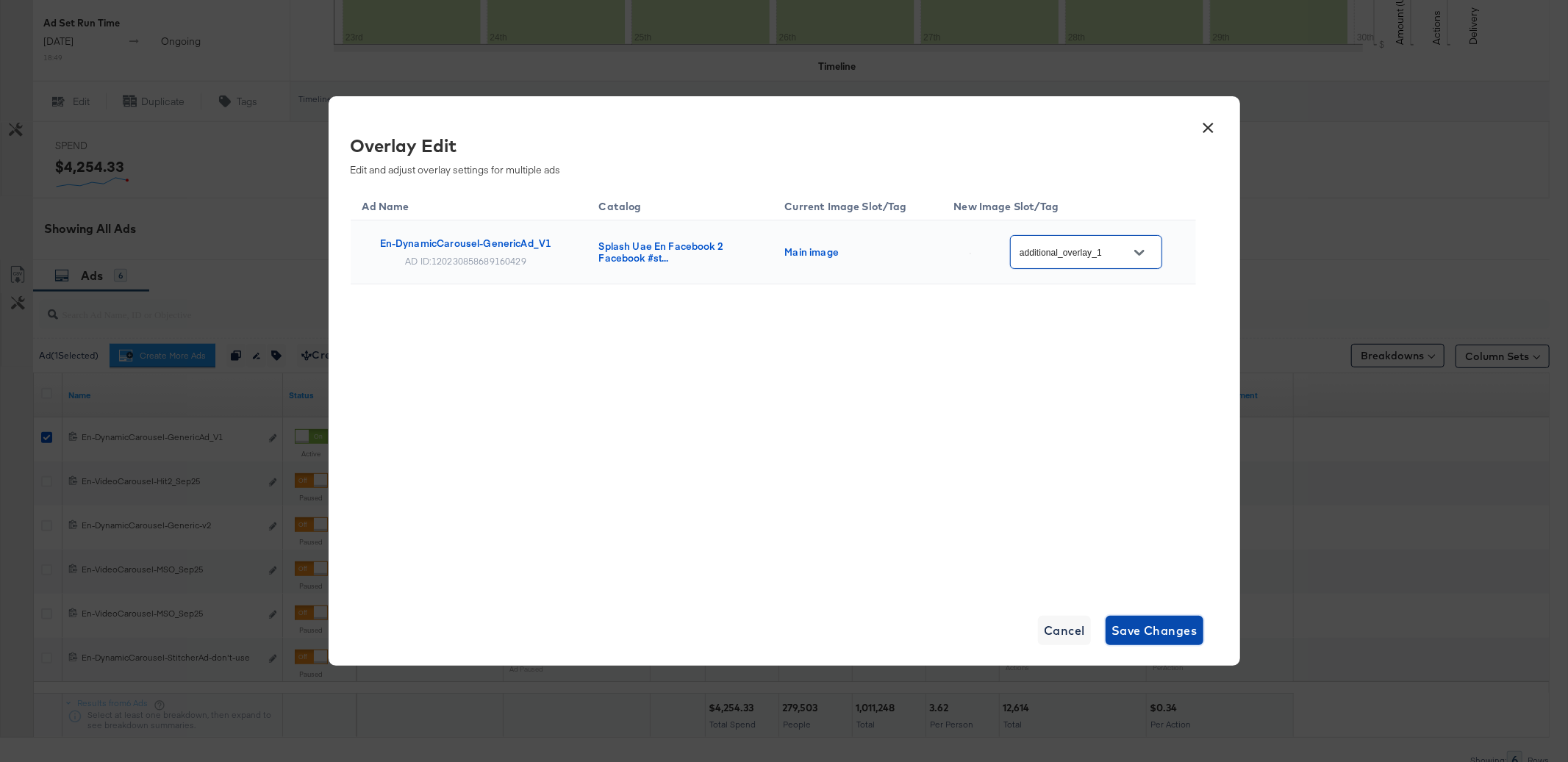
click at [1146, 632] on span "Save Changes" at bounding box center [1154, 630] width 86 height 21
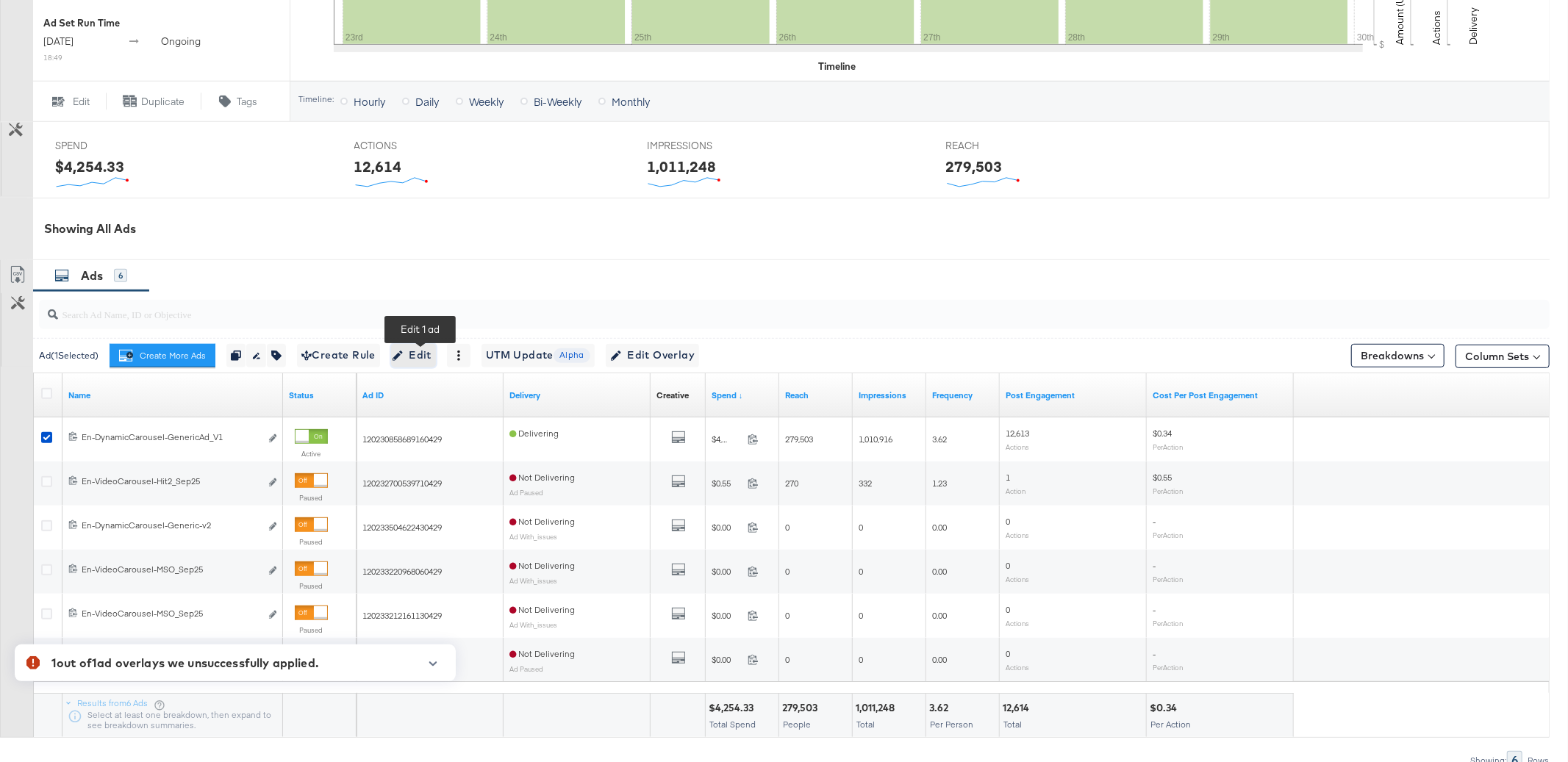
click at [422, 361] on span "Edit" at bounding box center [414, 355] width 36 height 18
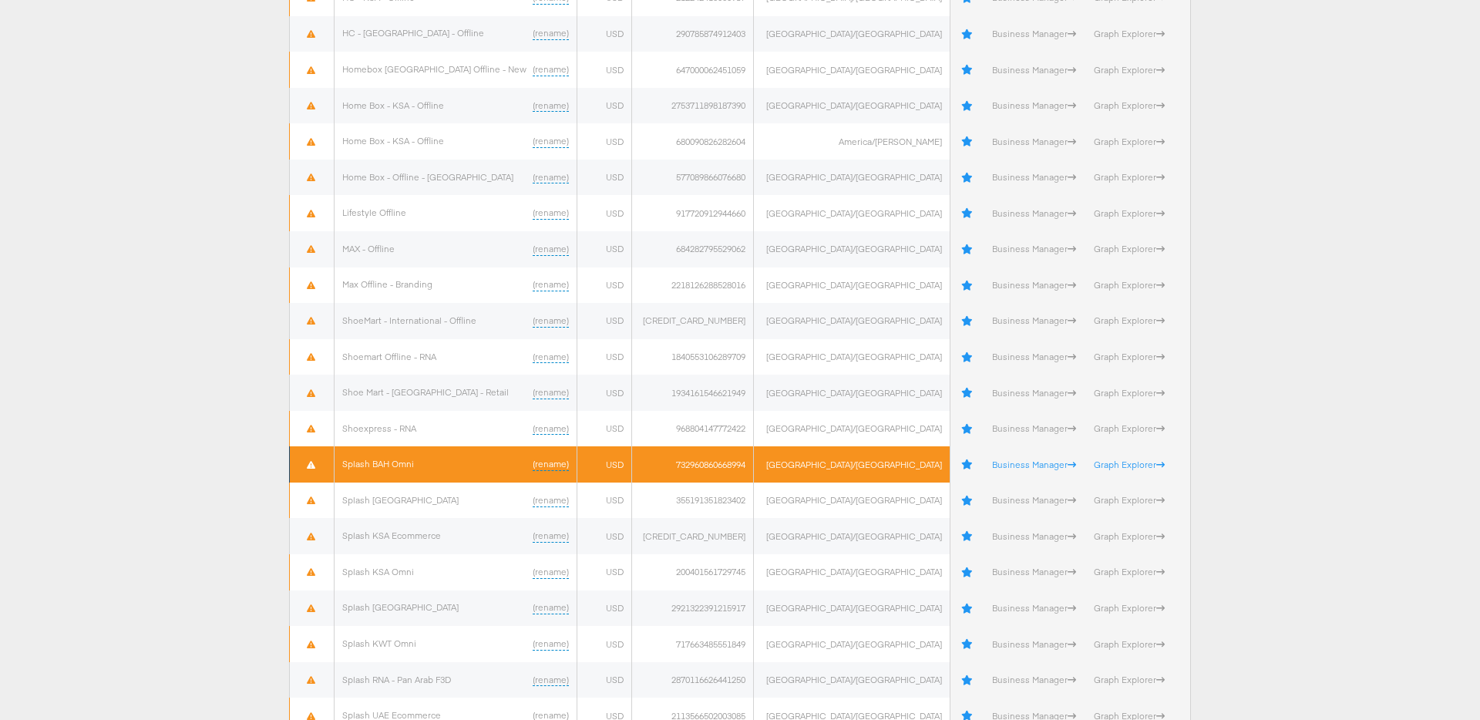
scroll to position [798, 0]
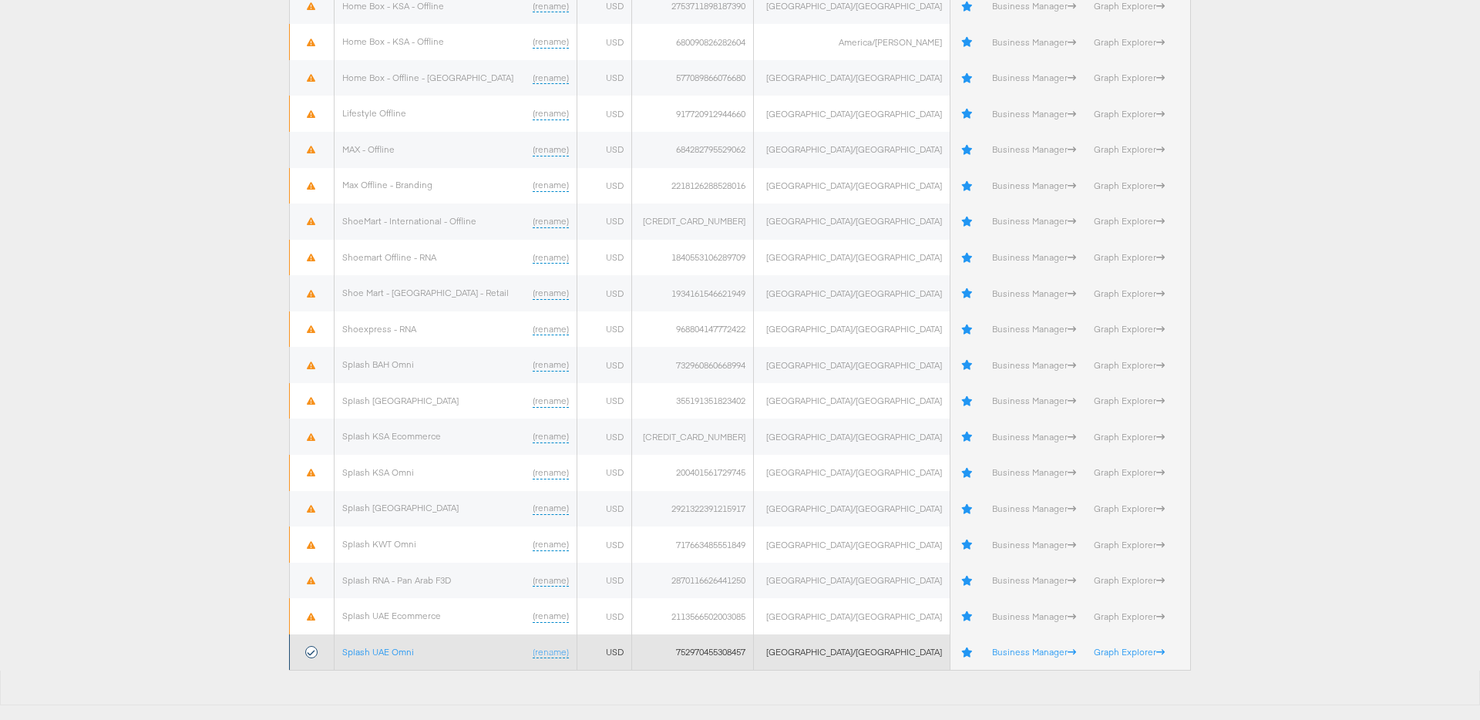
click at [747, 650] on td "752970455308457" at bounding box center [693, 652] width 122 height 36
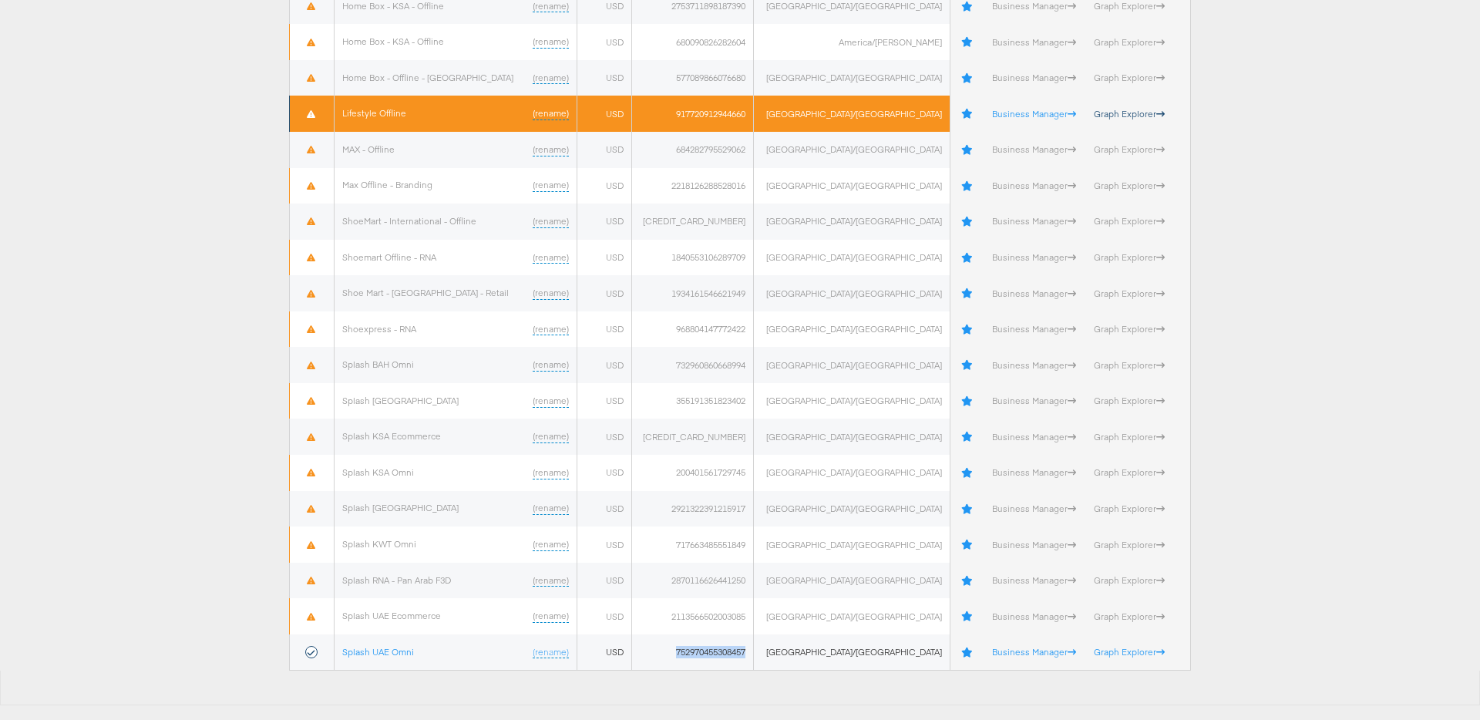
copy td "752970455308457"
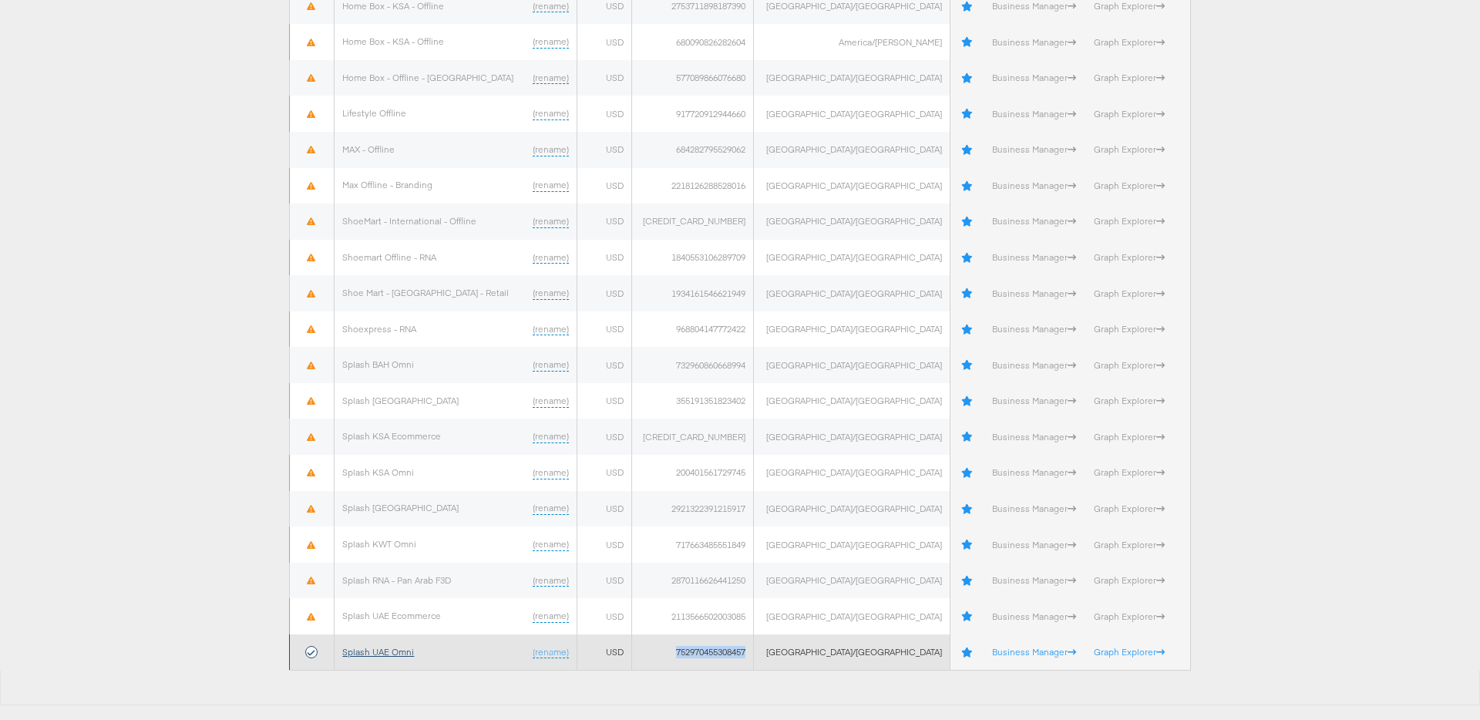
click at [388, 648] on link "Splash UAE Omni" at bounding box center [378, 652] width 72 height 12
